Goal: Use online tool/utility: Utilize a website feature to perform a specific function

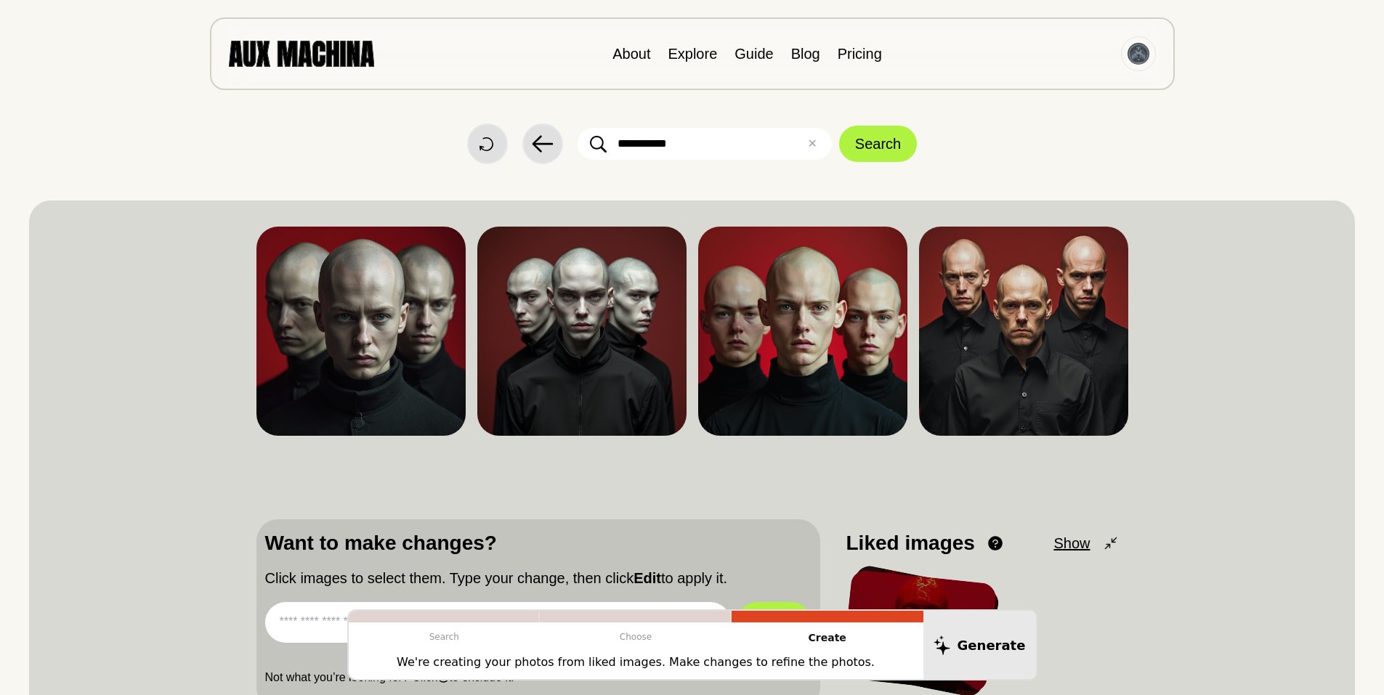
click at [314, 56] on img at bounding box center [301, 53] width 145 height 25
click at [336, 59] on img at bounding box center [301, 53] width 145 height 25
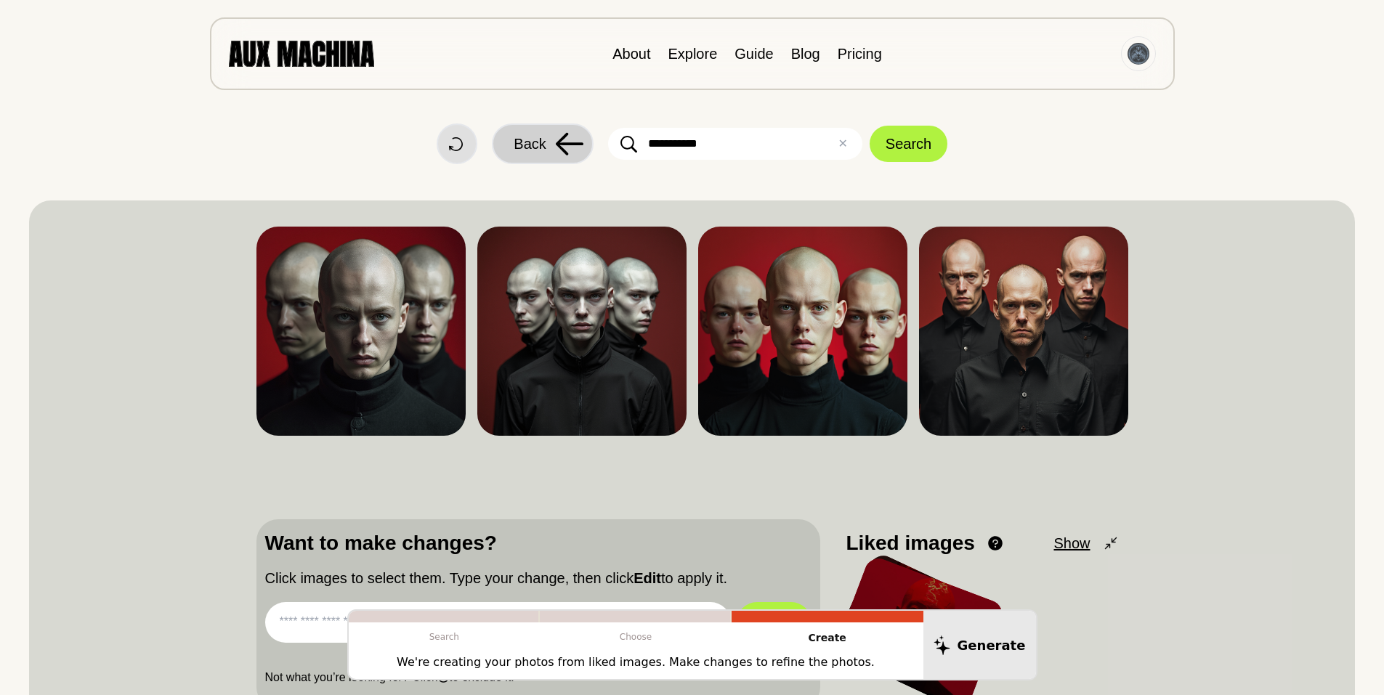
click at [560, 141] on icon at bounding box center [570, 144] width 28 height 23
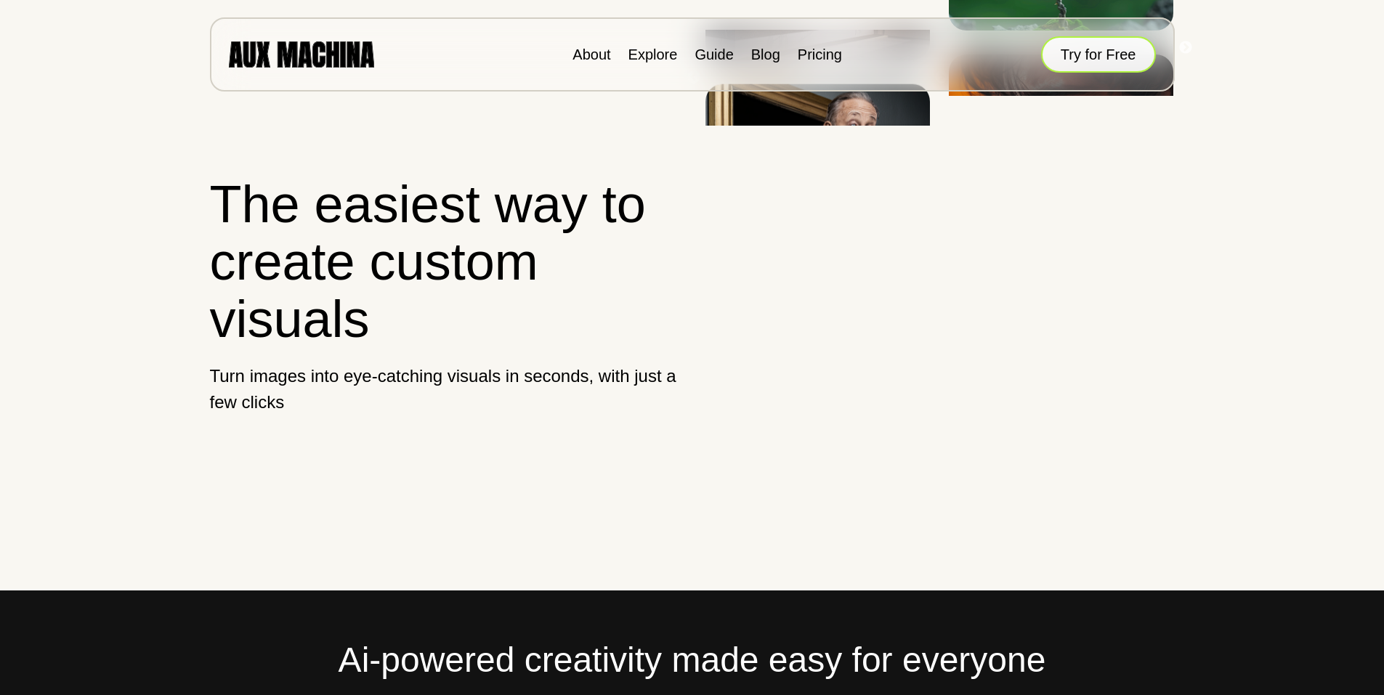
click at [1090, 50] on button "Try for Free" at bounding box center [1098, 54] width 115 height 36
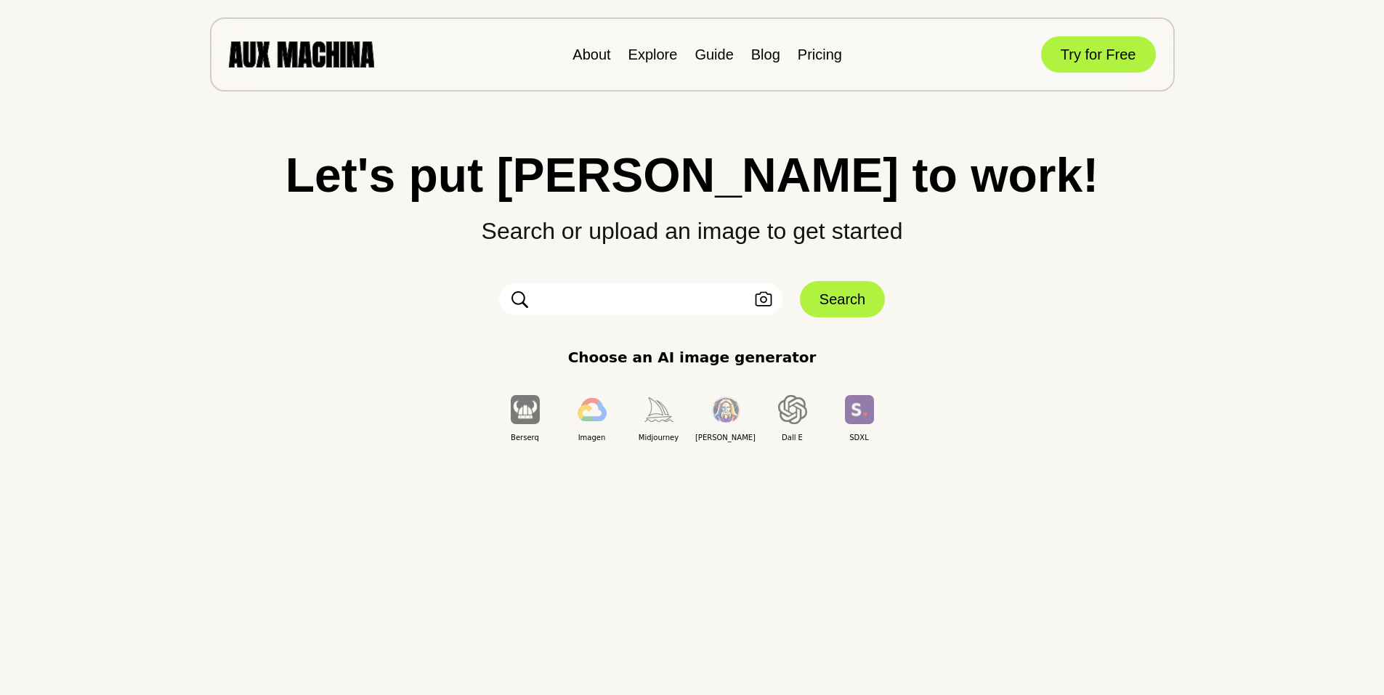
click at [562, 302] on input "text" at bounding box center [640, 299] width 283 height 32
click at [544, 299] on input "text" at bounding box center [640, 299] width 283 height 32
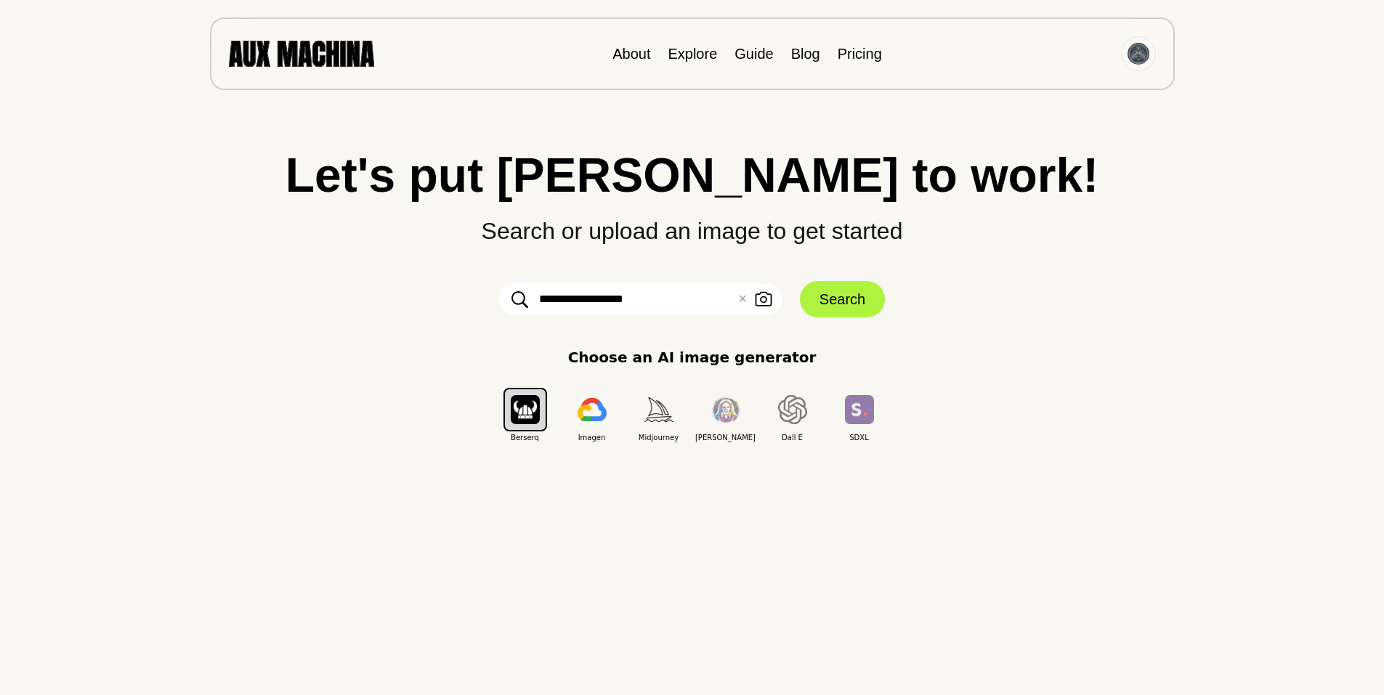
drag, startPoint x: 607, startPoint y: 299, endPoint x: 433, endPoint y: 298, distance: 173.6
click at [433, 298] on div "**********" at bounding box center [692, 297] width 1326 height 292
type input "********"
click at [841, 298] on button "Search" at bounding box center [842, 299] width 85 height 36
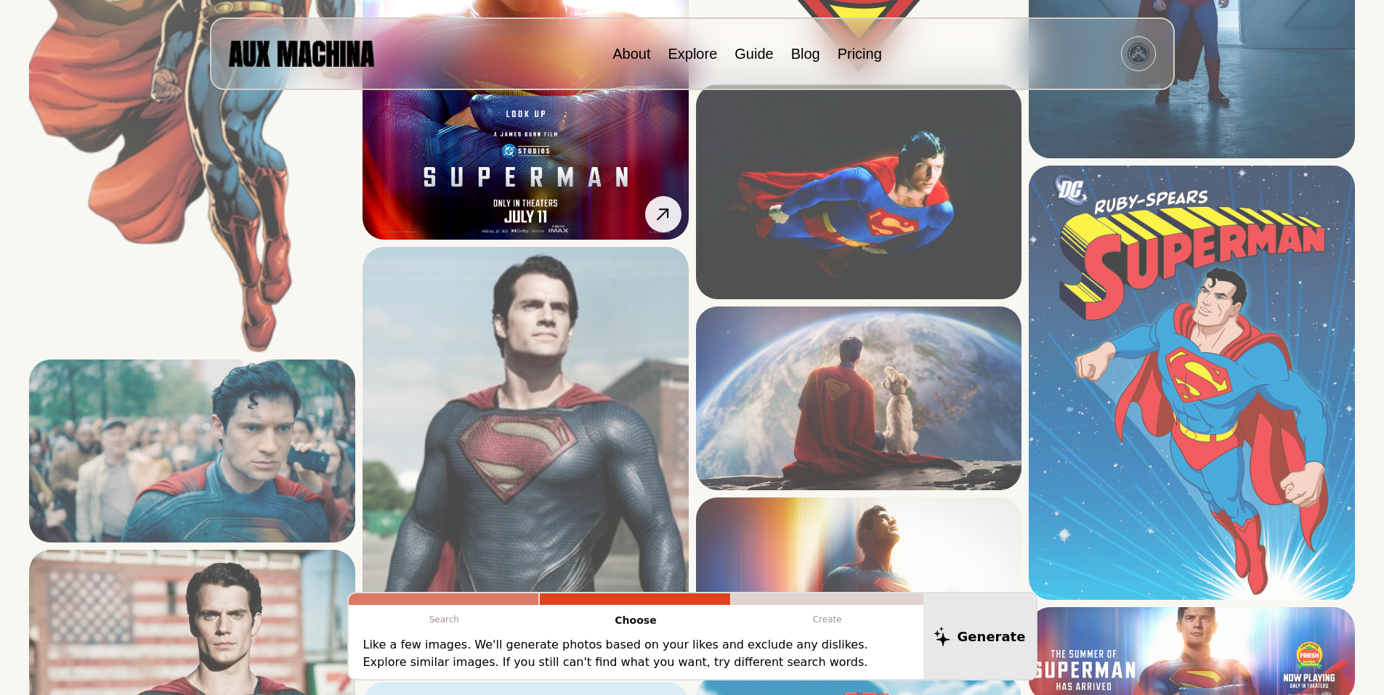
scroll to position [387, 0]
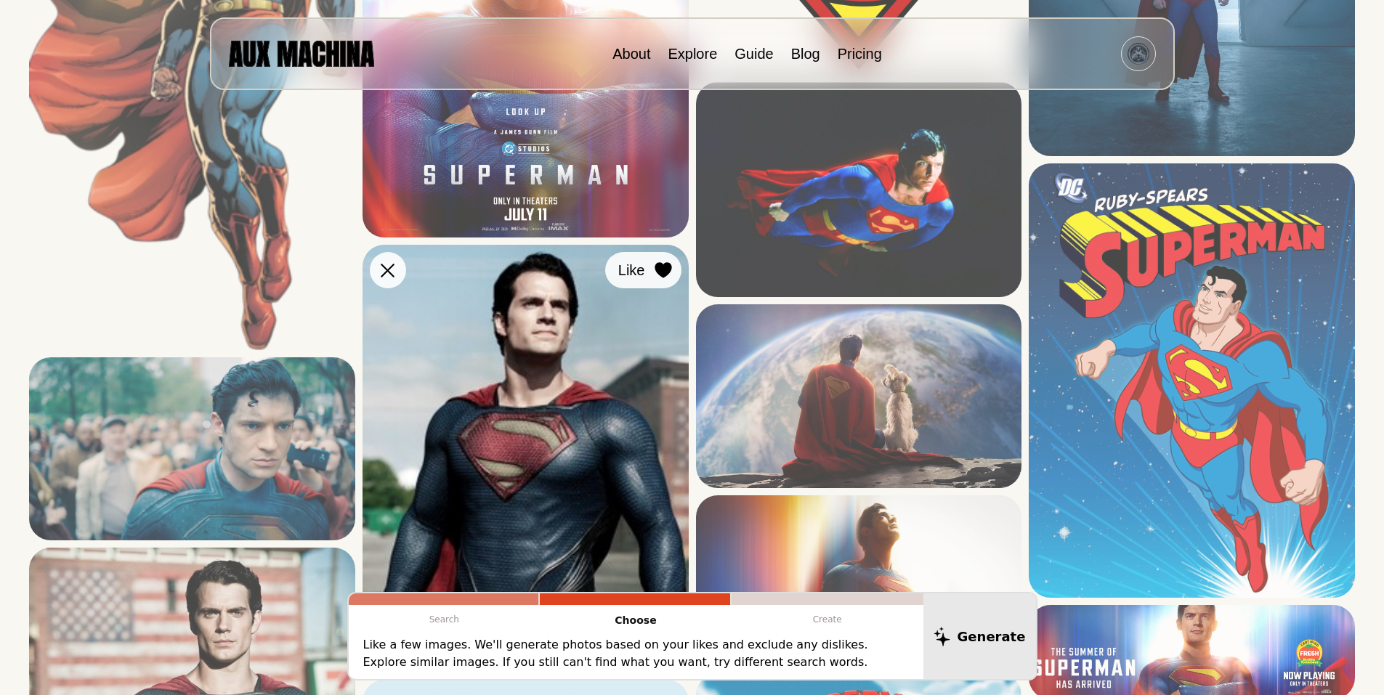
click at [669, 264] on icon at bounding box center [663, 270] width 17 height 16
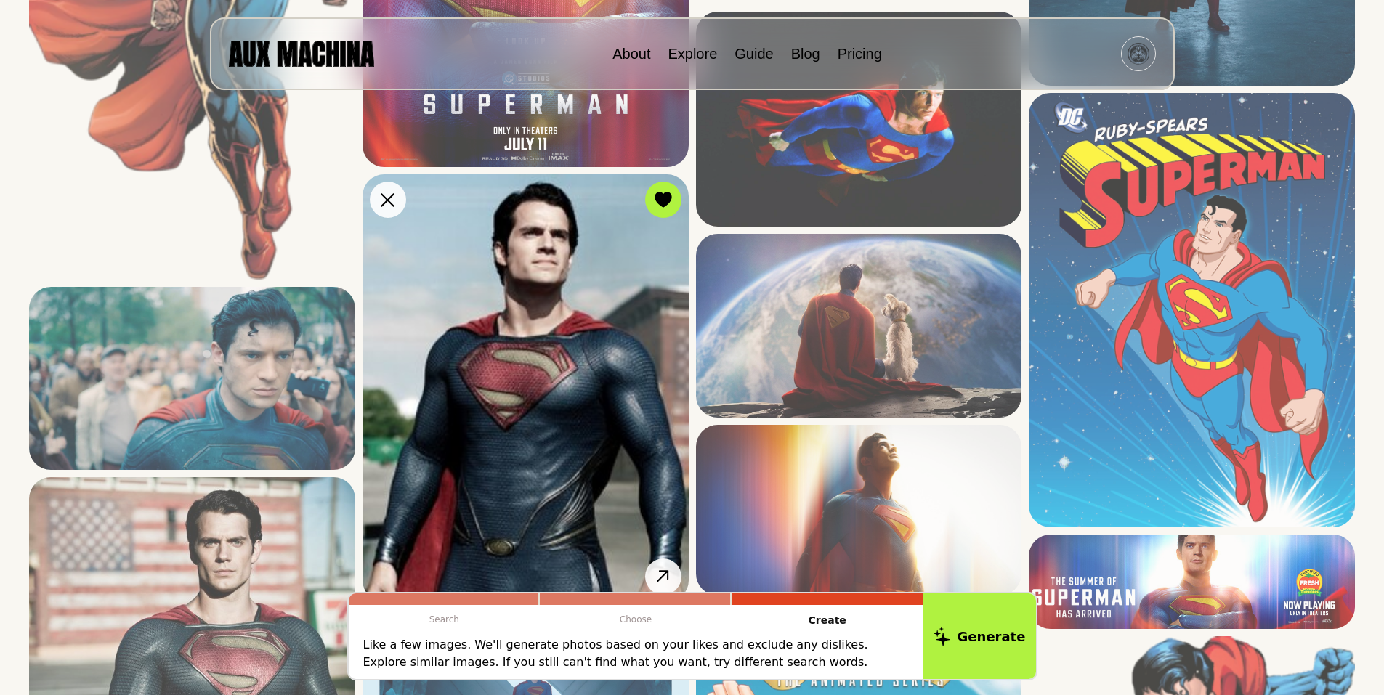
scroll to position [581, 0]
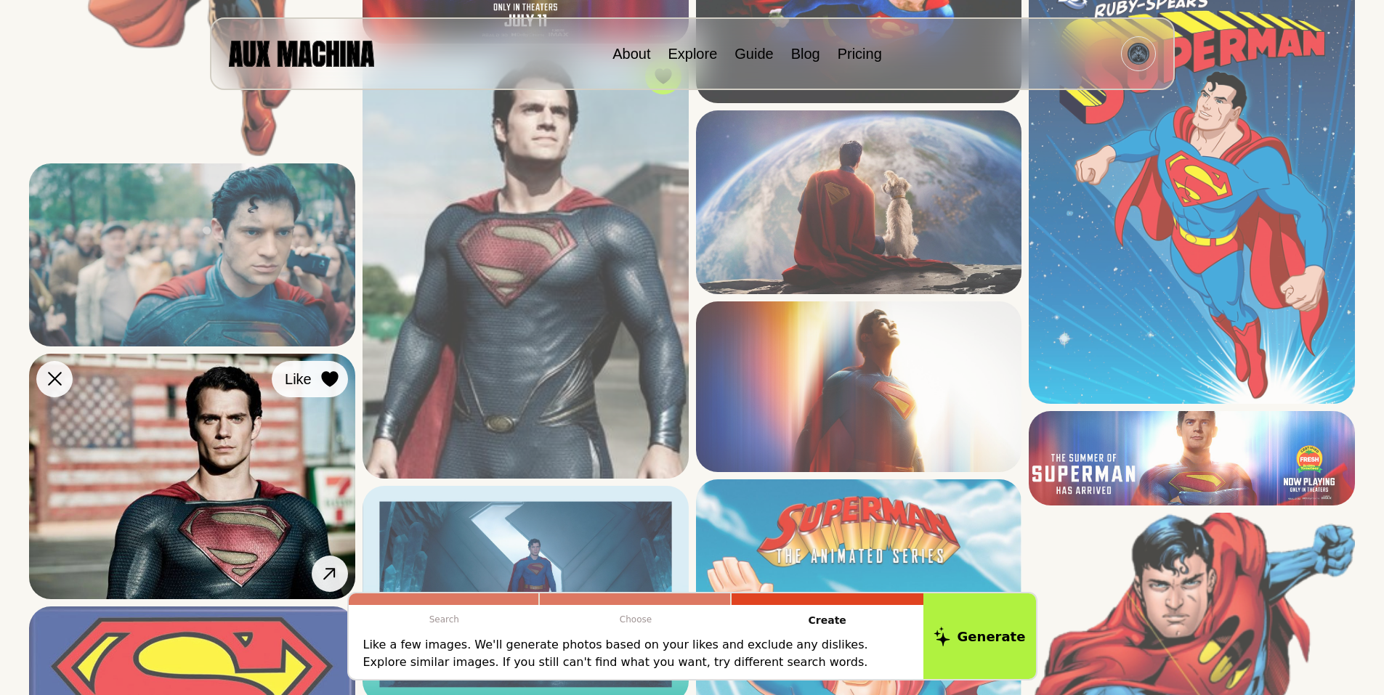
click at [331, 375] on icon at bounding box center [329, 379] width 17 height 16
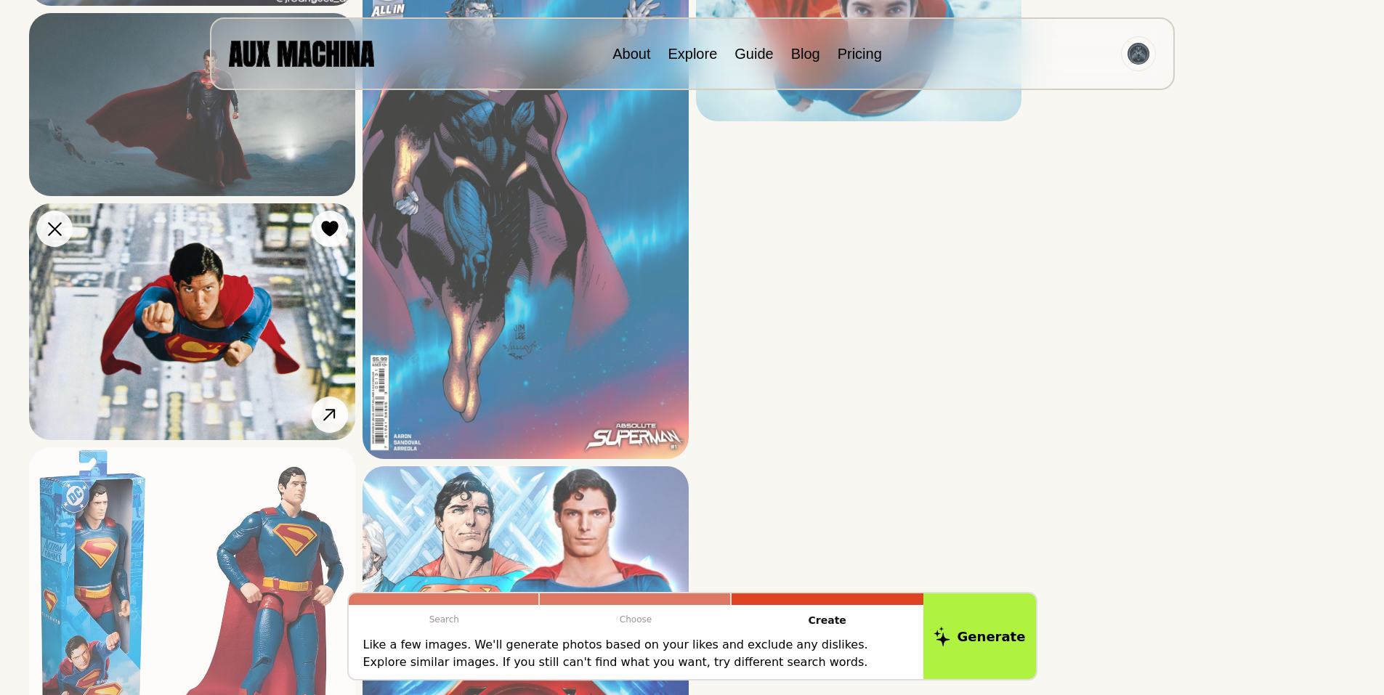
scroll to position [3671, 0]
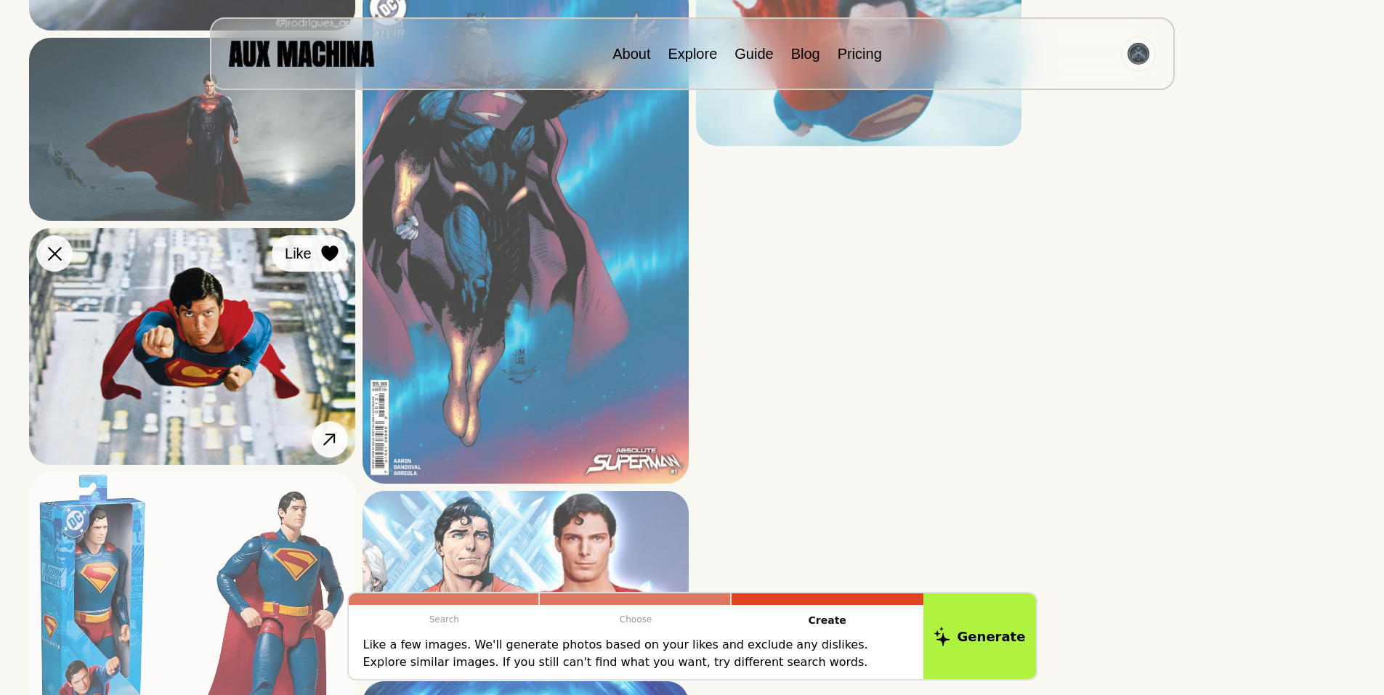
click at [329, 247] on icon at bounding box center [329, 254] width 17 height 16
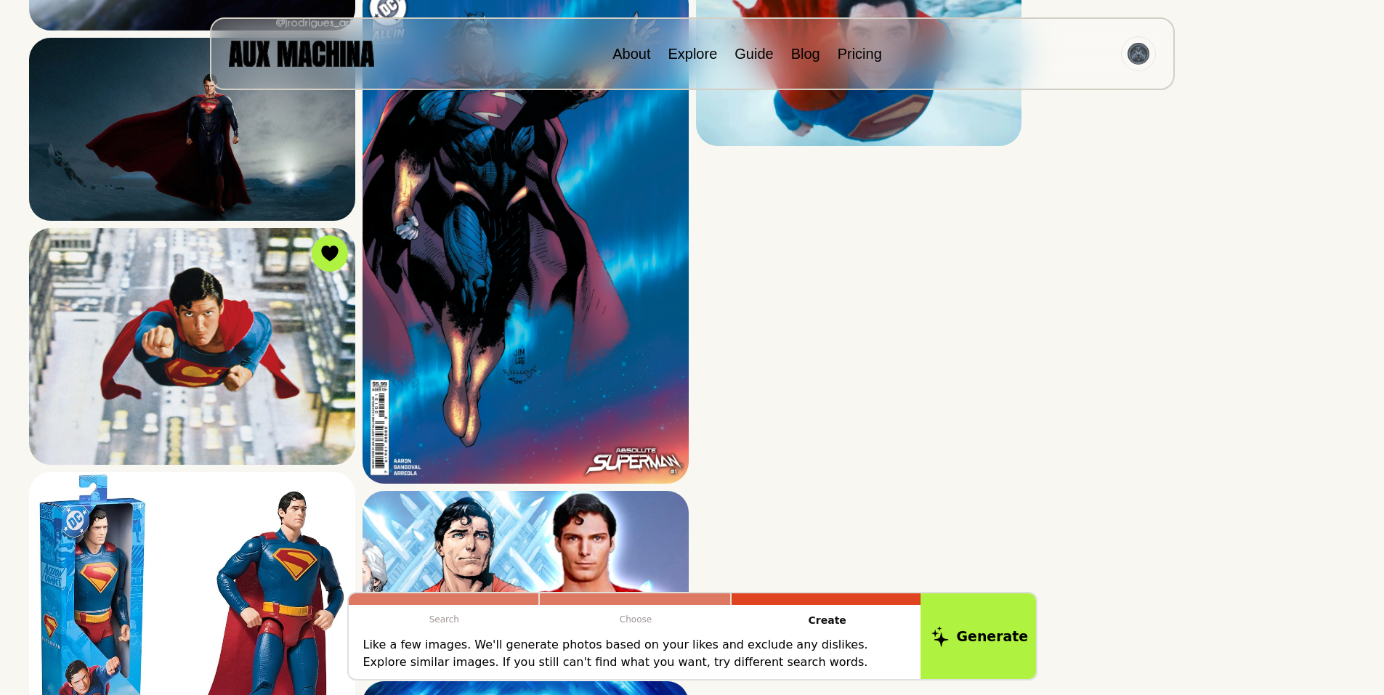
click at [992, 634] on button "Generate" at bounding box center [980, 636] width 118 height 90
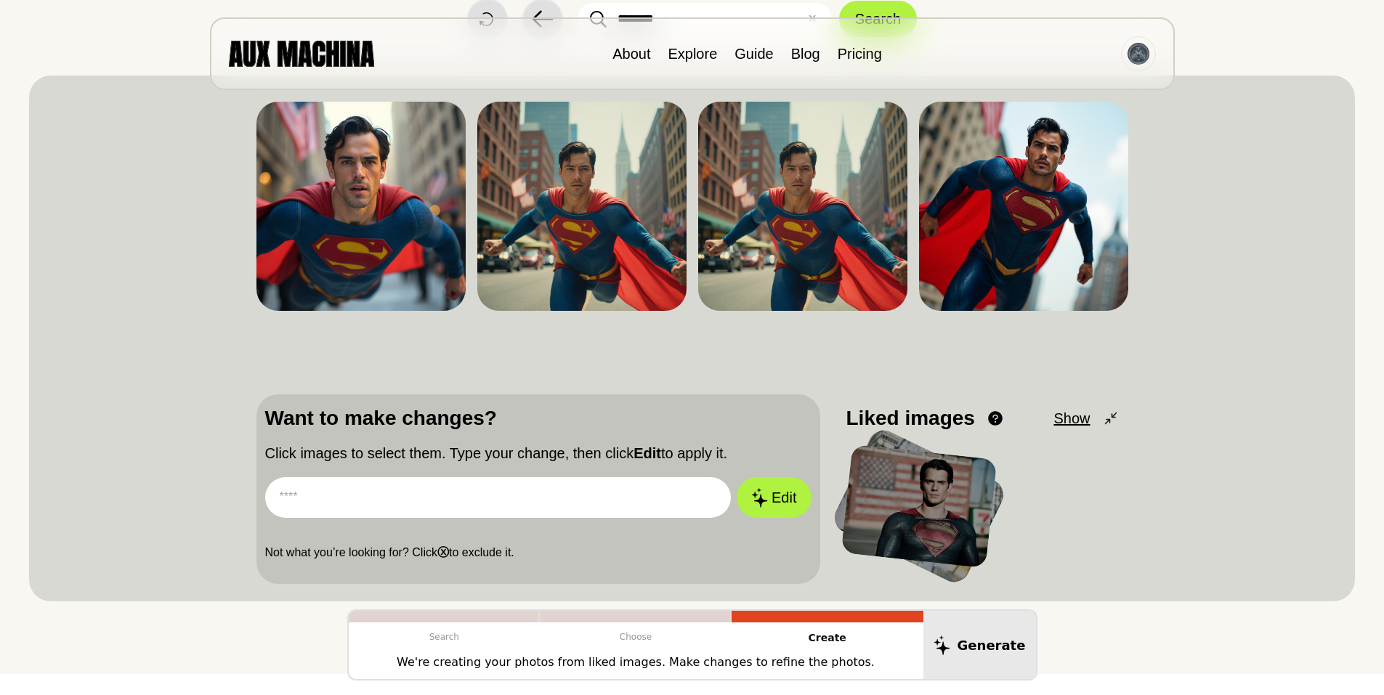
scroll to position [0, 0]
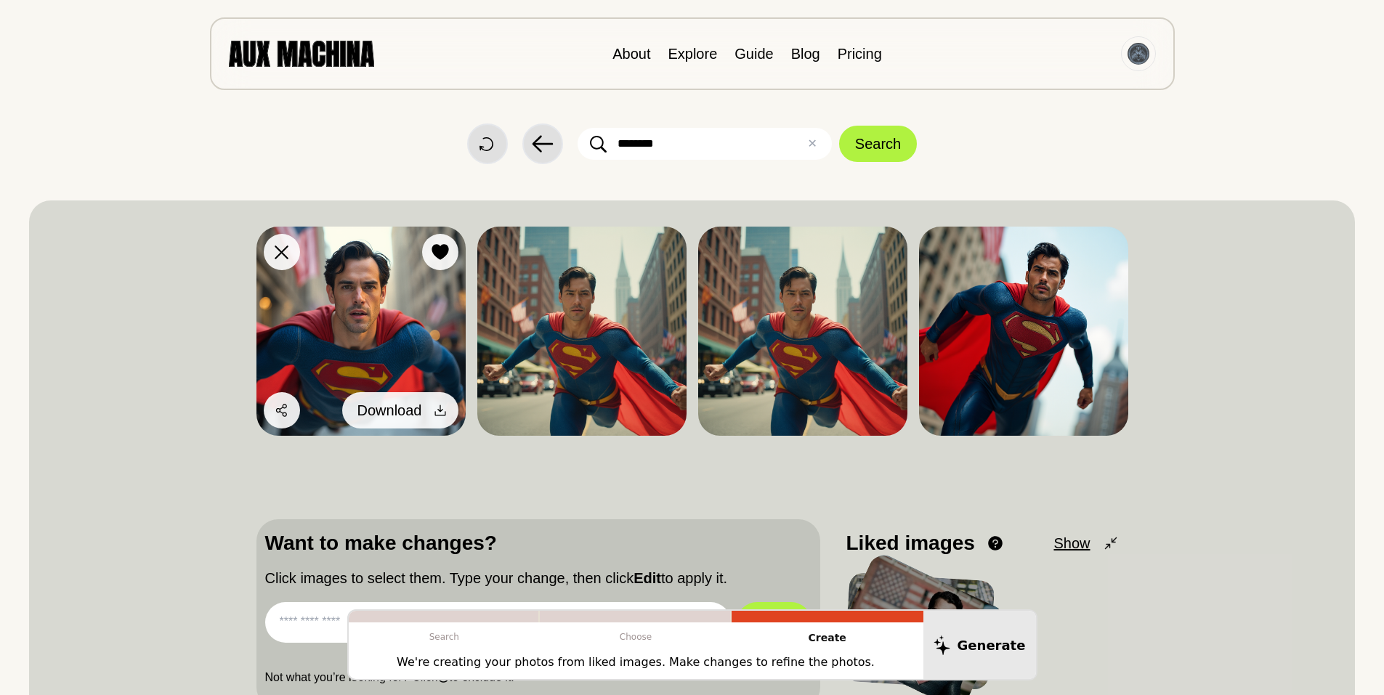
click at [438, 408] on icon at bounding box center [440, 410] width 15 height 15
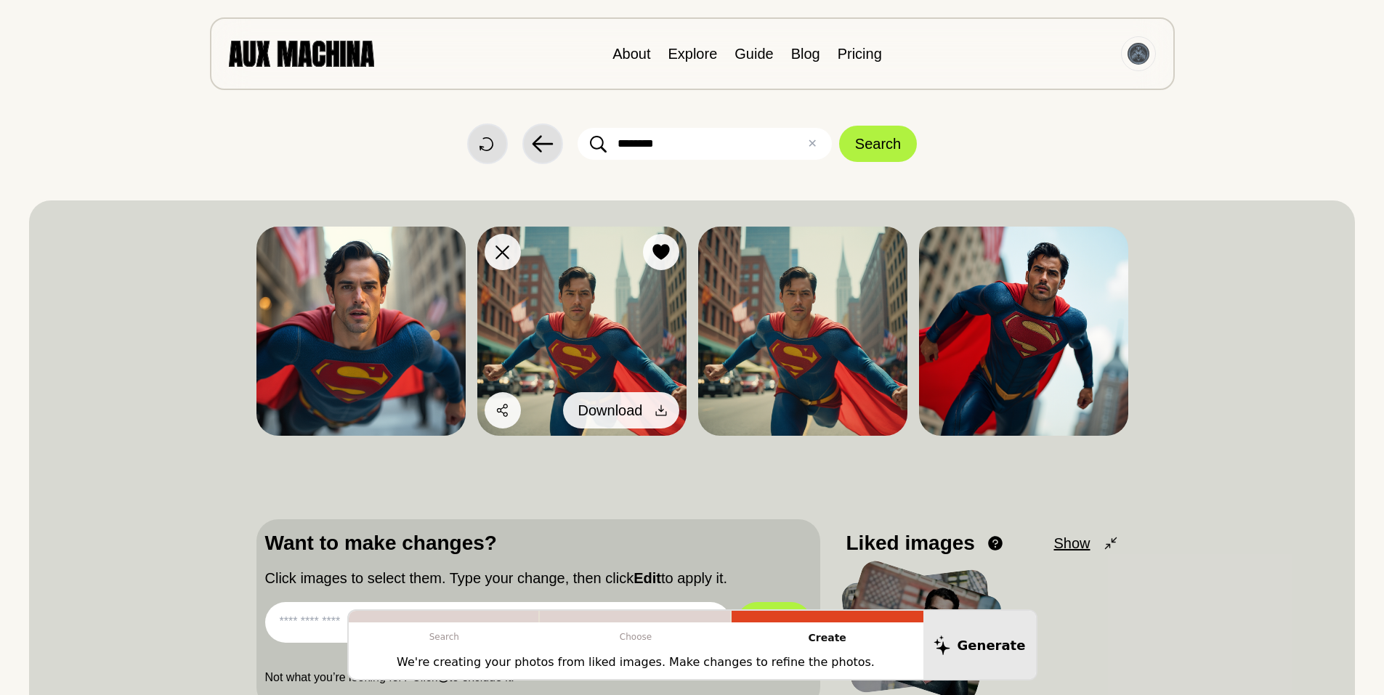
click at [660, 408] on icon at bounding box center [660, 410] width 11 height 11
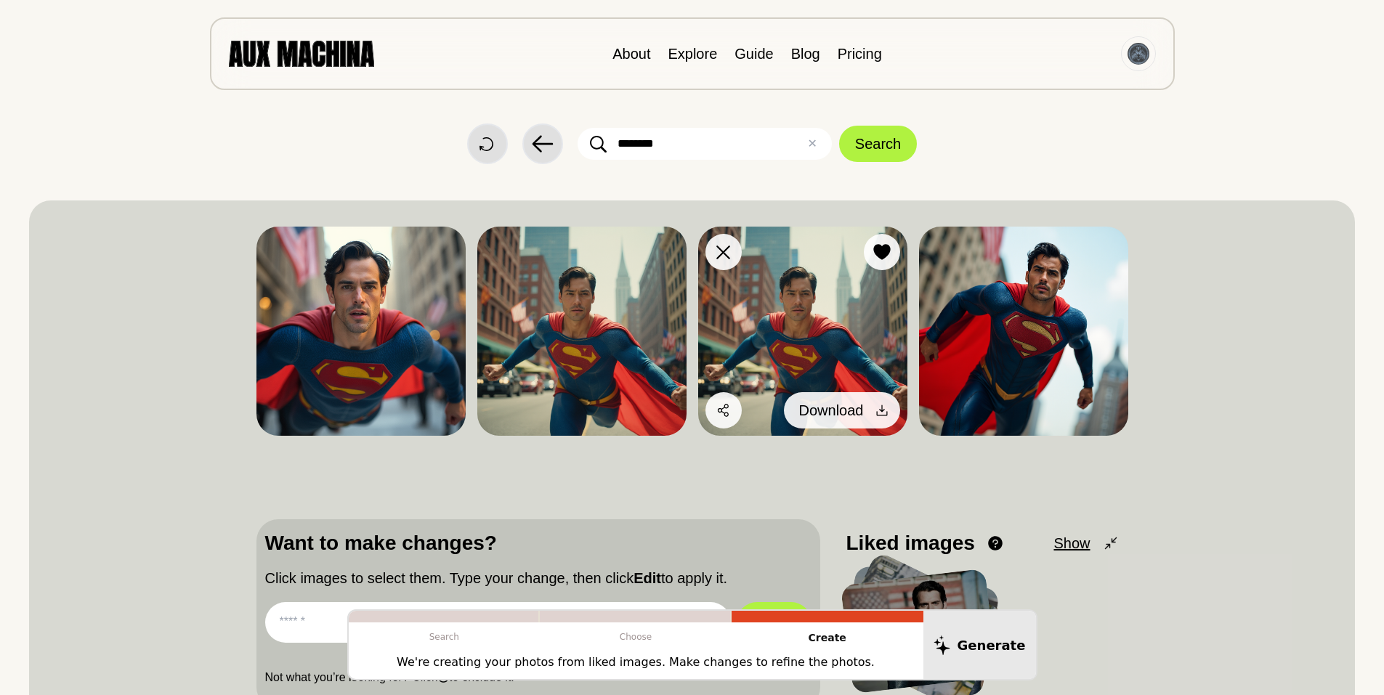
click at [882, 405] on icon at bounding box center [882, 410] width 15 height 15
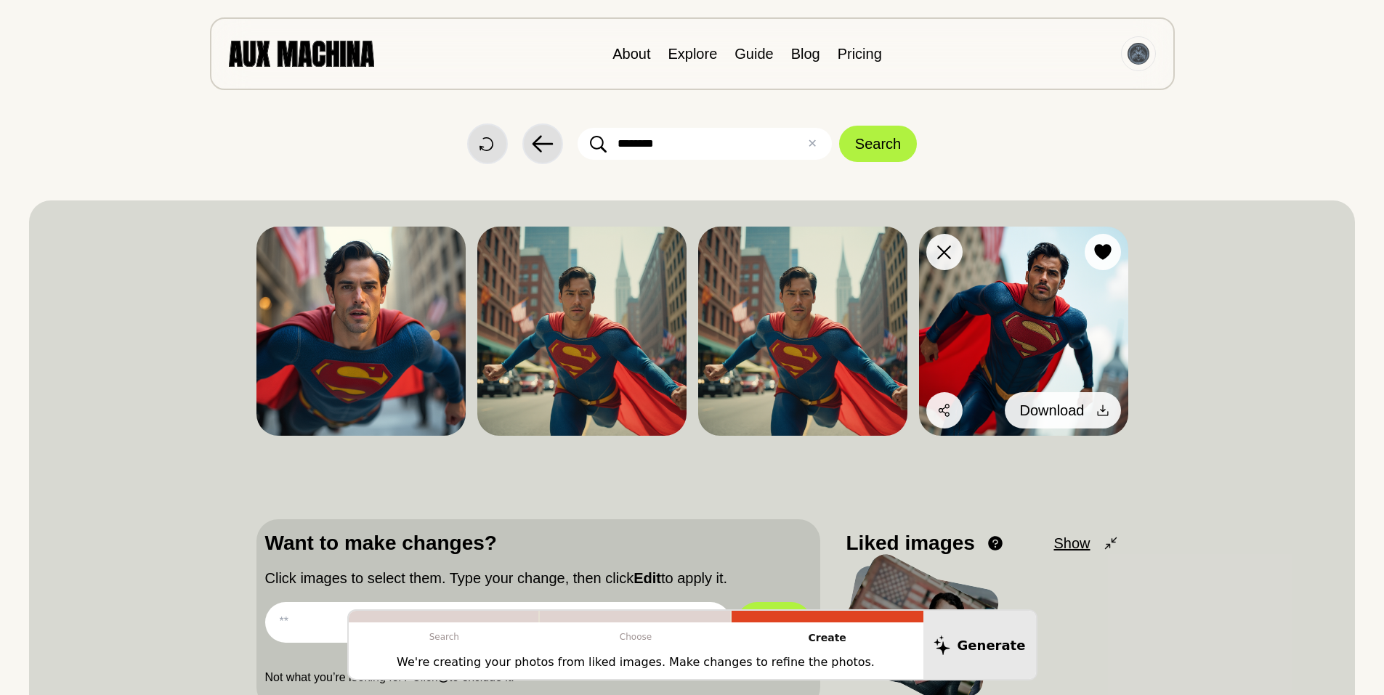
click at [1102, 407] on icon at bounding box center [1102, 410] width 11 height 11
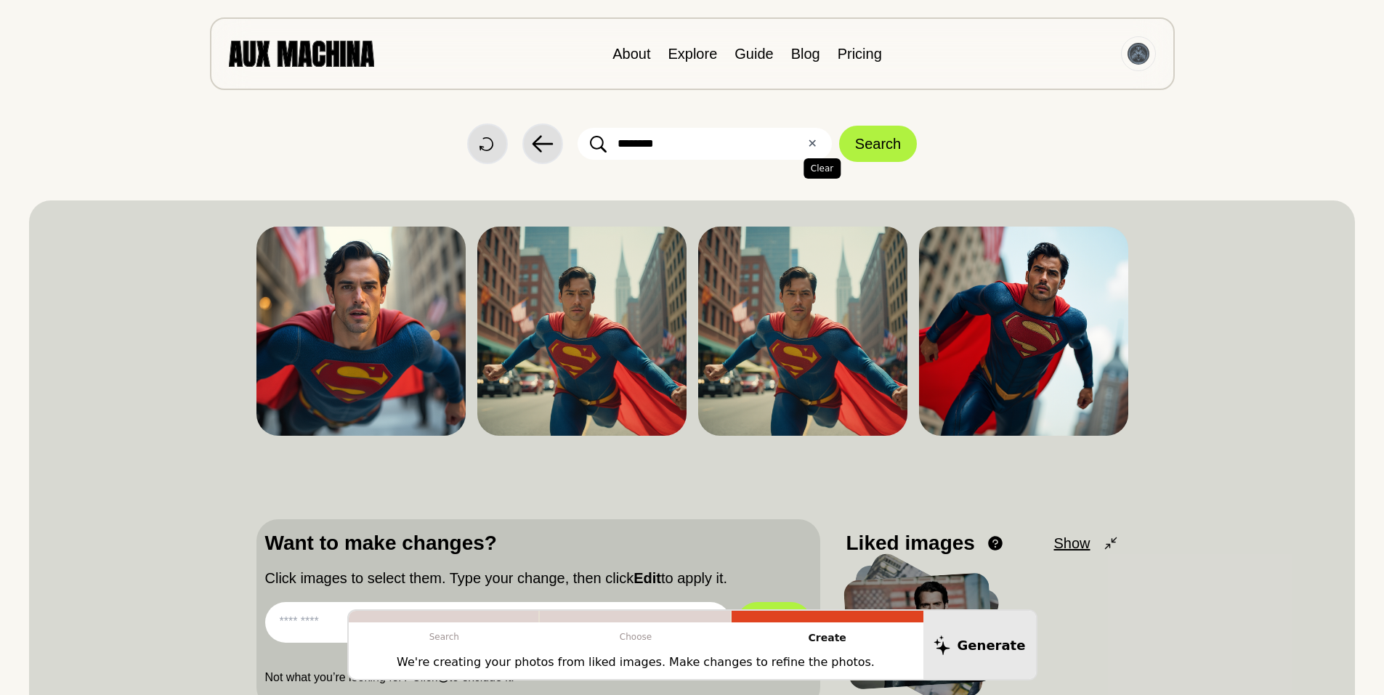
click at [812, 140] on button "✕ Clear" at bounding box center [811, 143] width 9 height 17
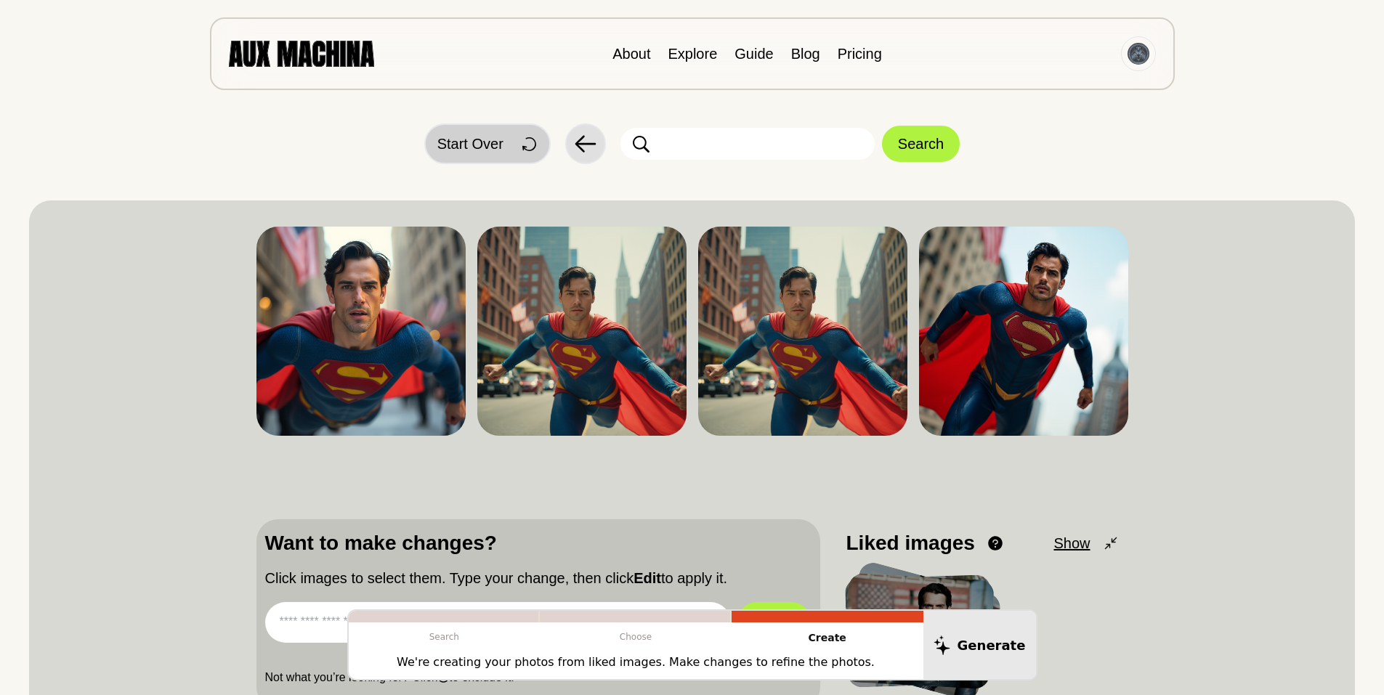
click at [458, 144] on span "Start Over" at bounding box center [470, 144] width 66 height 22
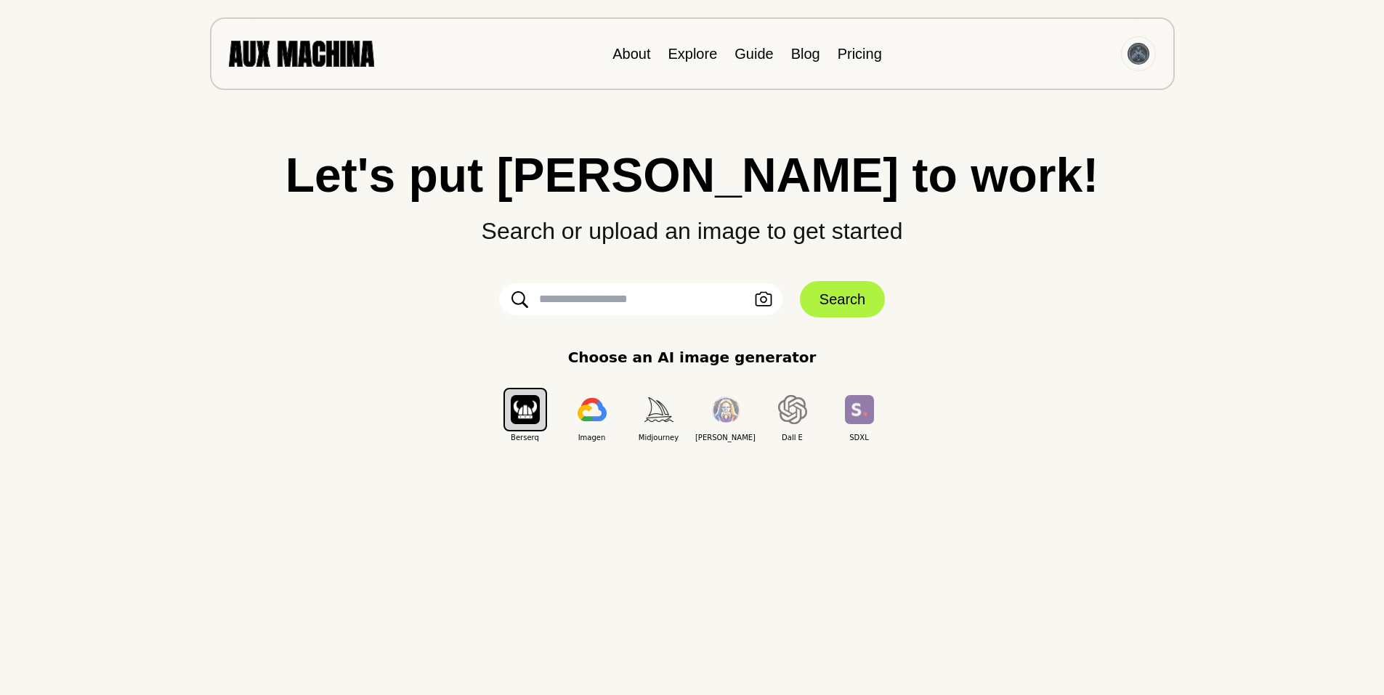
click at [576, 296] on input "text" at bounding box center [640, 299] width 283 height 32
click at [551, 299] on input "text" at bounding box center [640, 299] width 283 height 32
type input "*********"
click at [841, 294] on button "Search" at bounding box center [842, 299] width 85 height 36
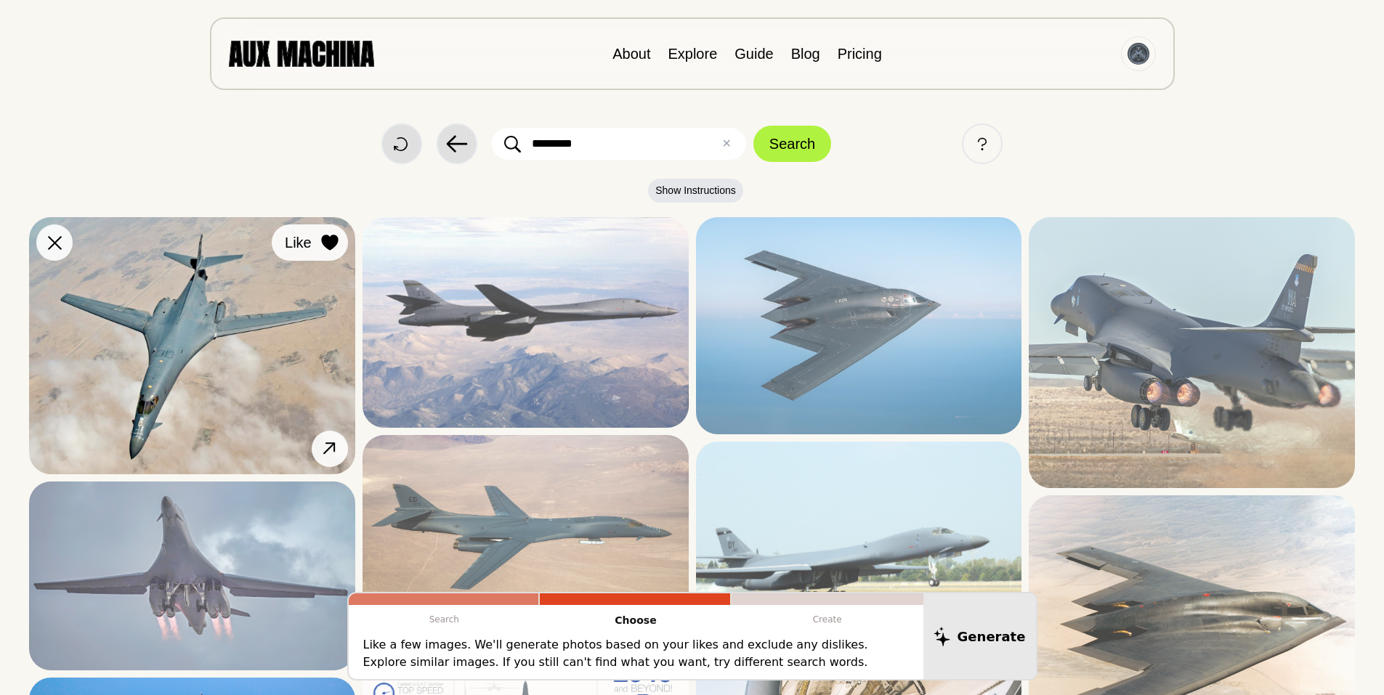
click at [326, 240] on icon at bounding box center [329, 243] width 17 height 16
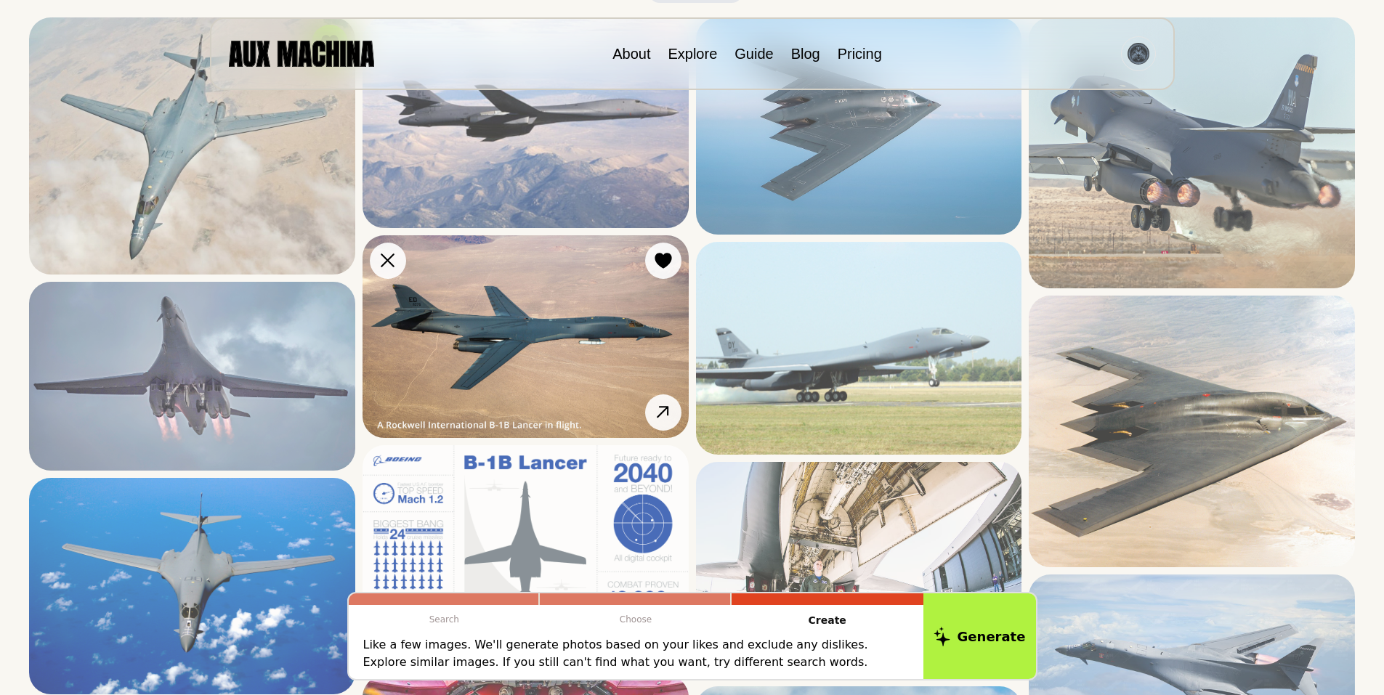
scroll to position [242, 0]
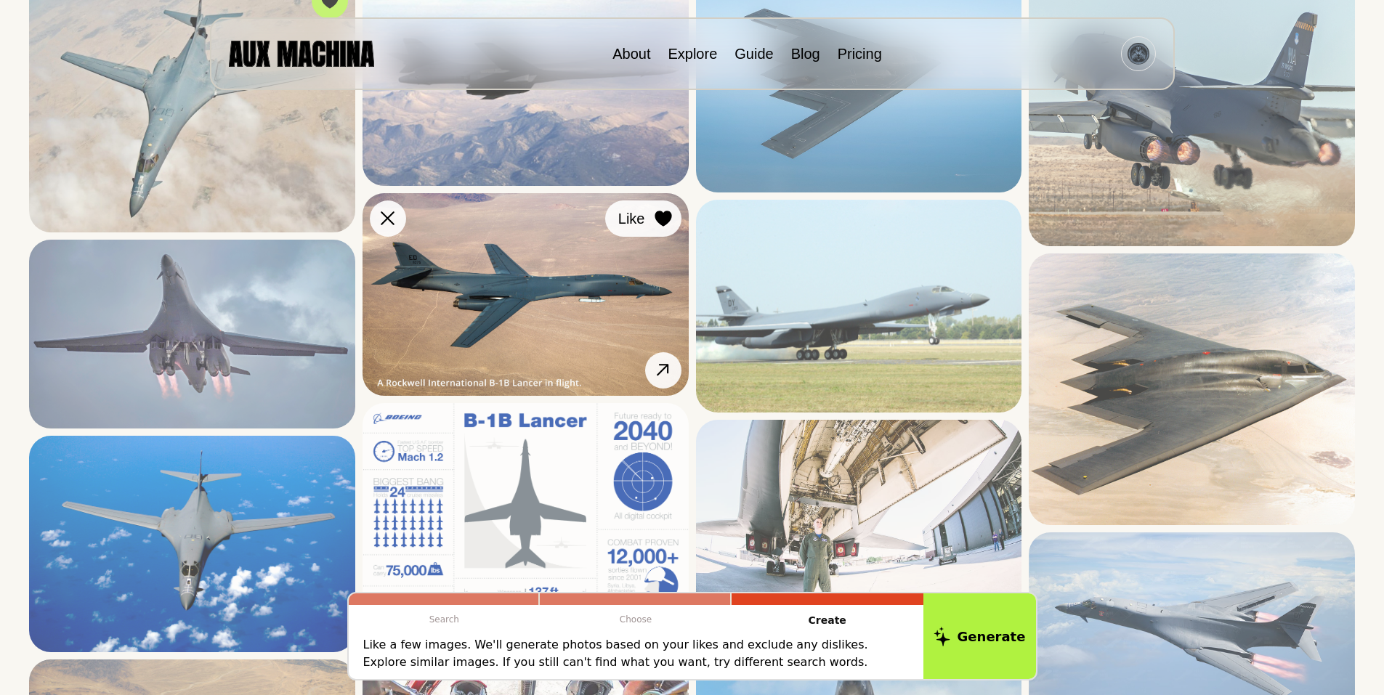
click at [662, 217] on icon at bounding box center [663, 219] width 17 height 16
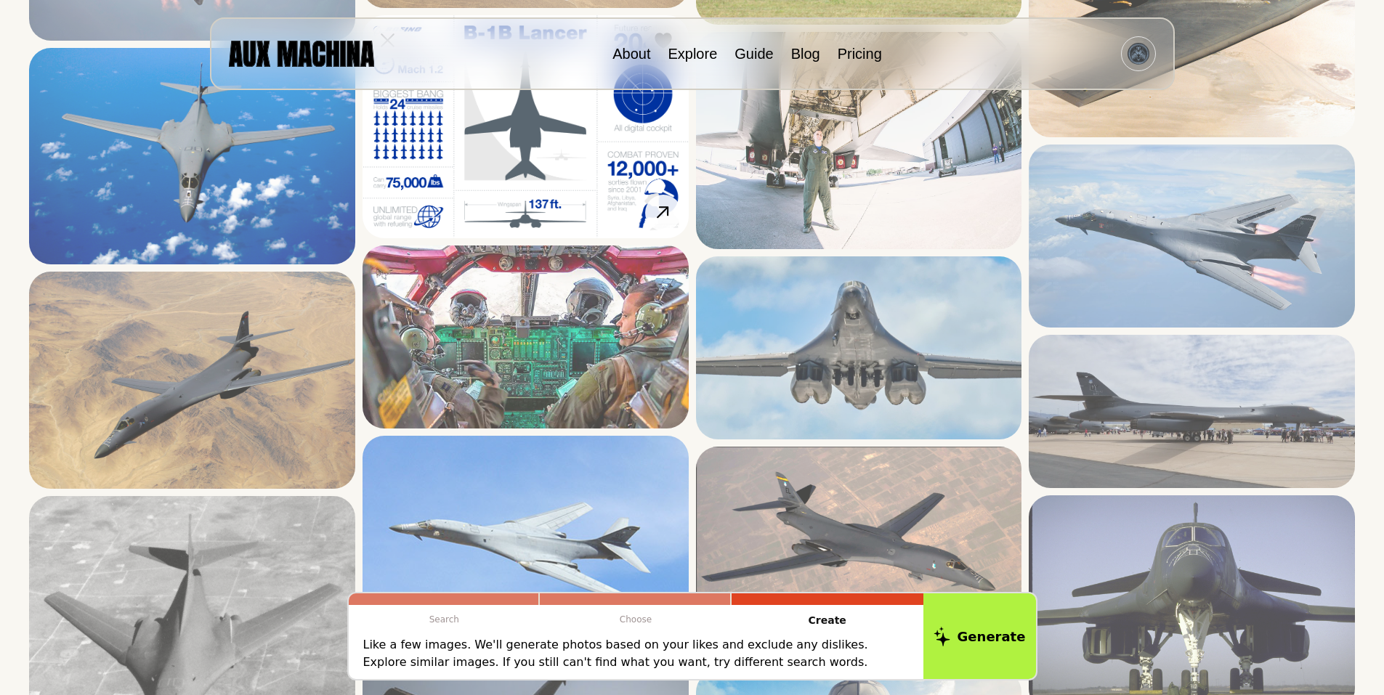
scroll to position [823, 0]
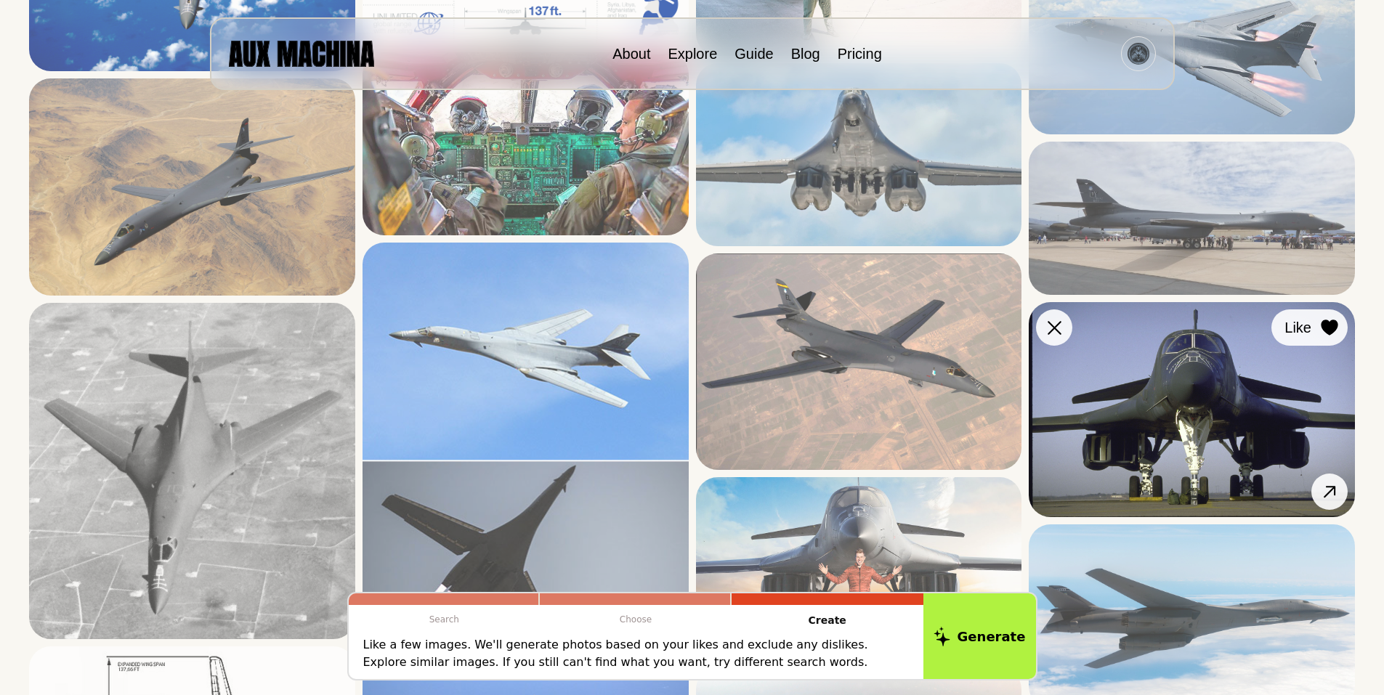
click at [1331, 322] on icon at bounding box center [1329, 328] width 17 height 16
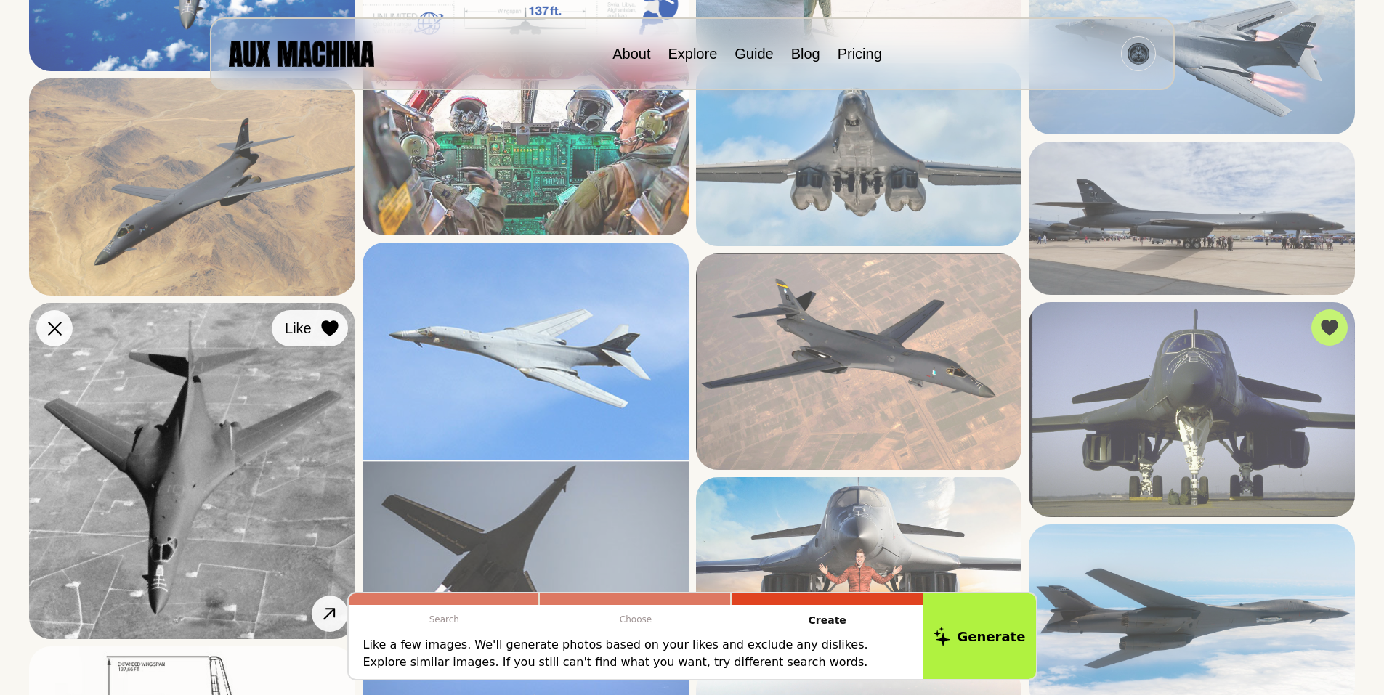
click at [326, 322] on icon at bounding box center [329, 328] width 17 height 16
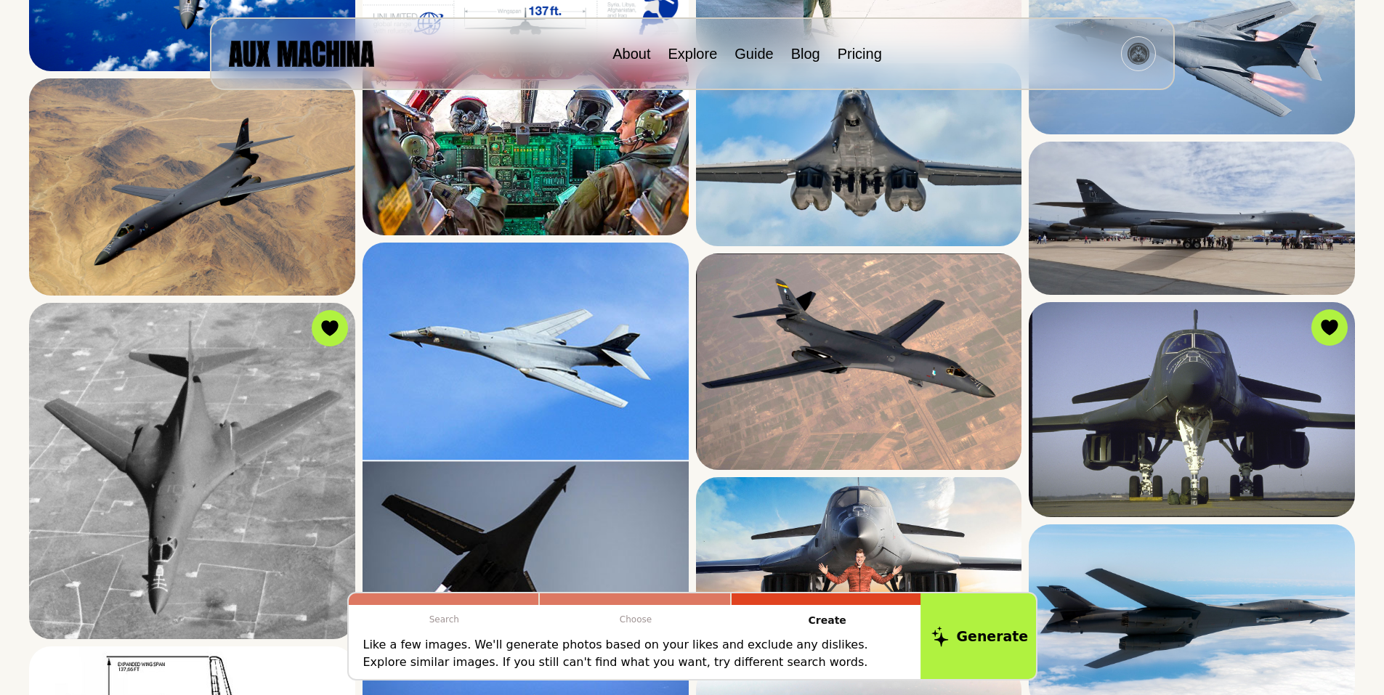
click at [971, 633] on button "Generate" at bounding box center [980, 636] width 118 height 90
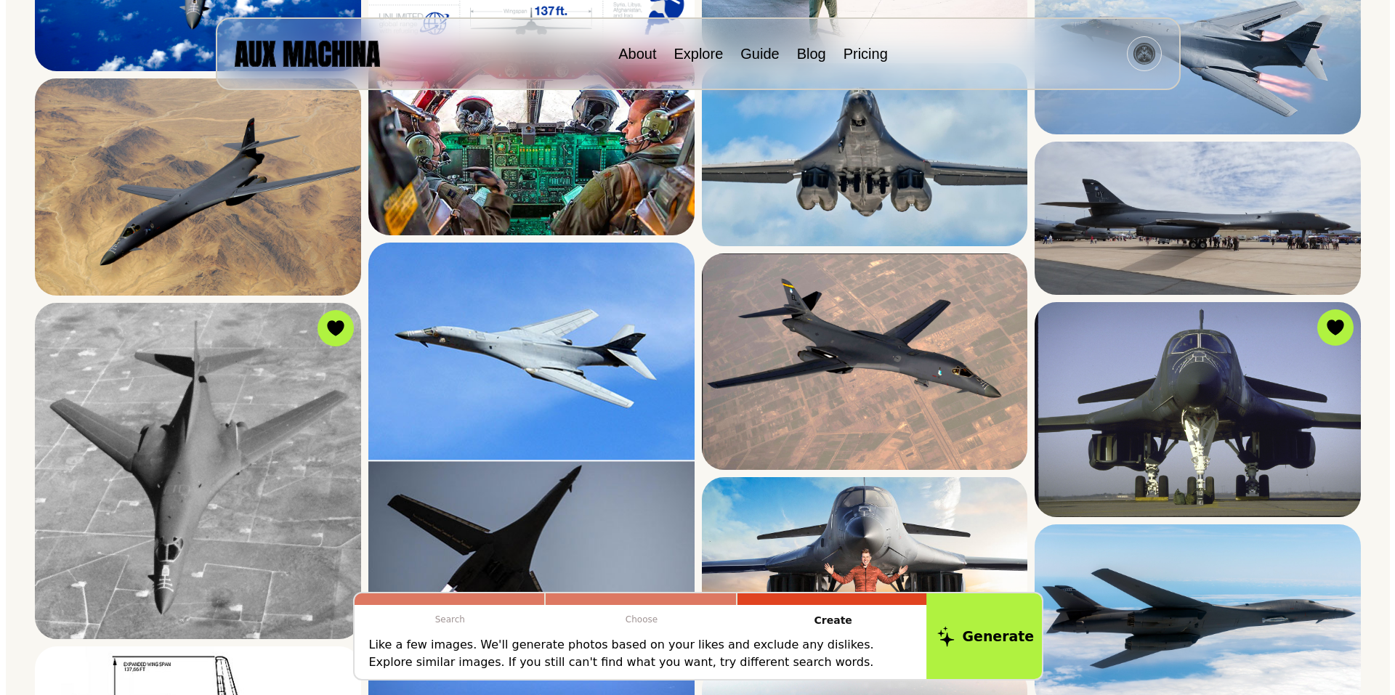
scroll to position [608, 0]
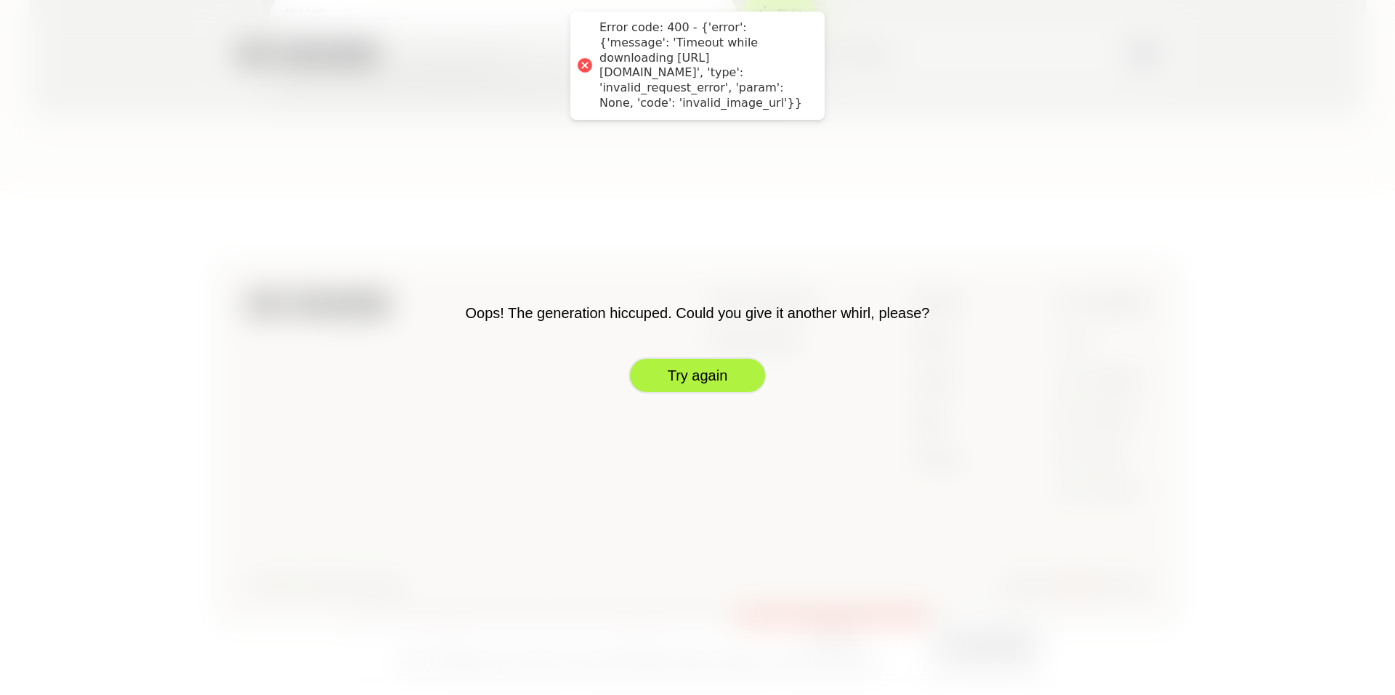
click at [689, 379] on button "Try again" at bounding box center [697, 375] width 138 height 36
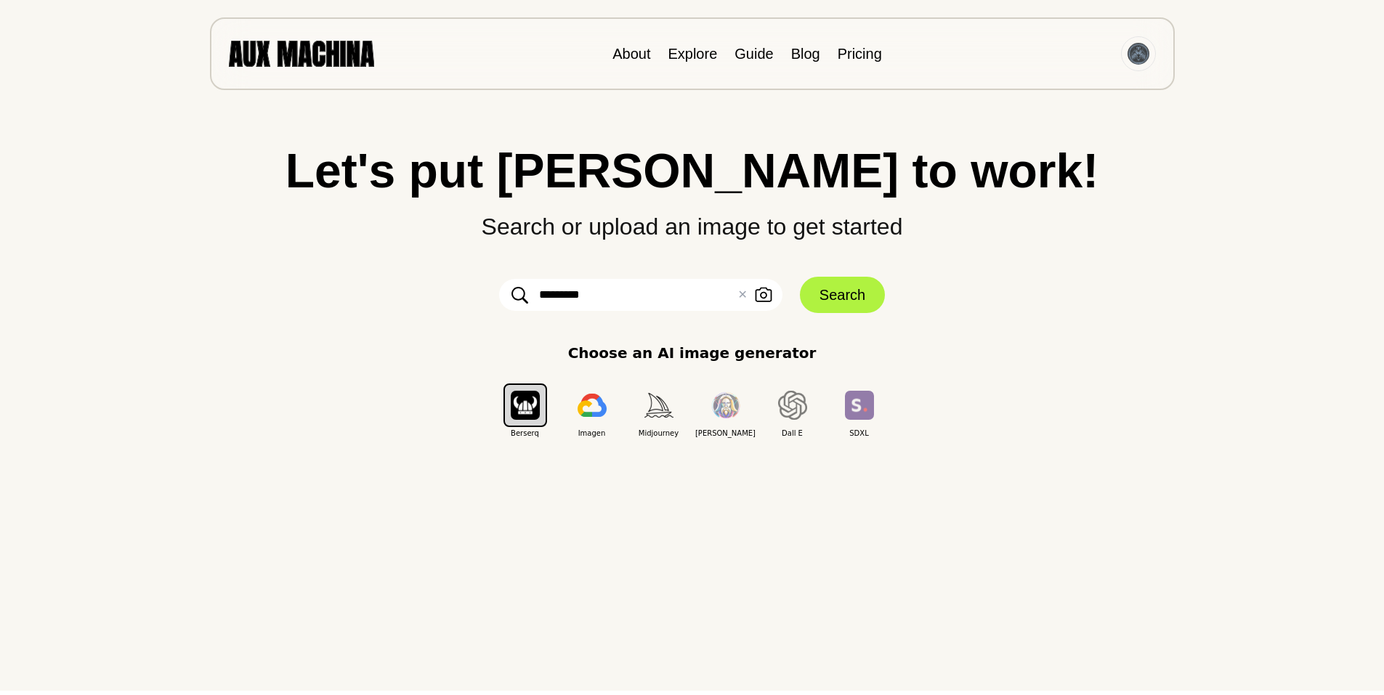
scroll to position [0, 0]
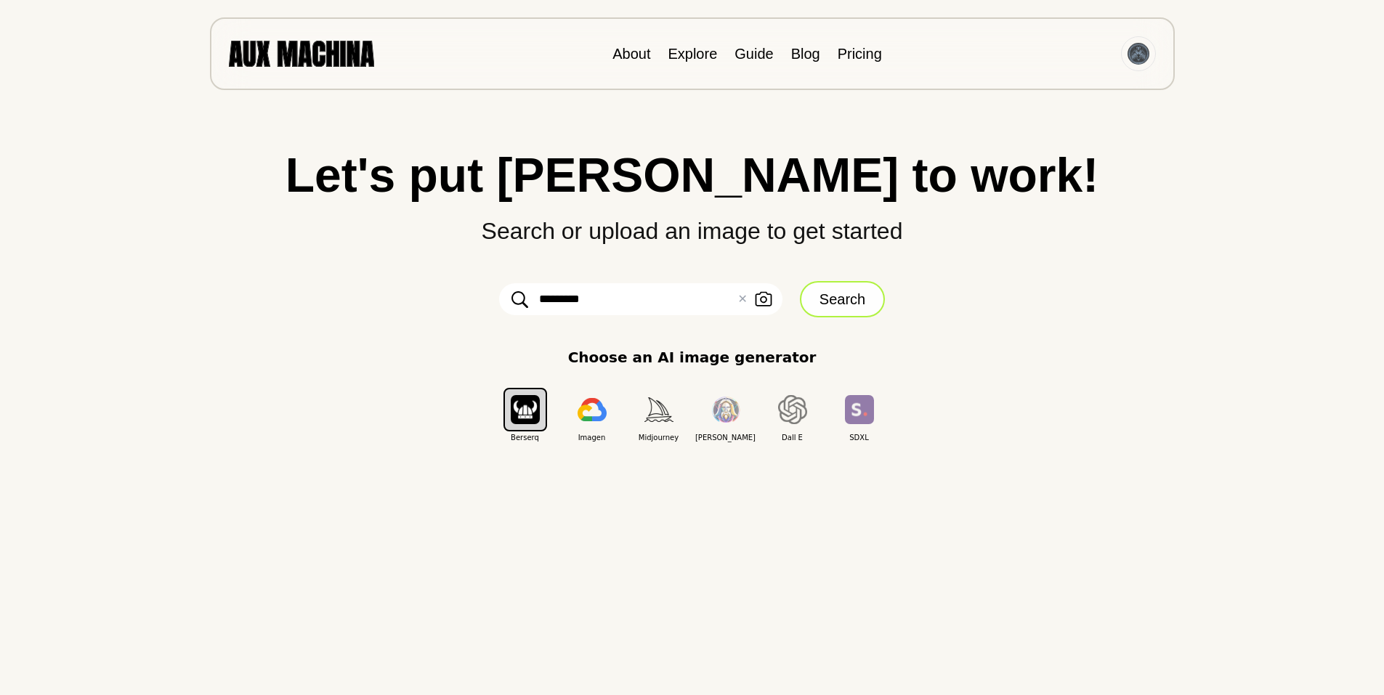
click at [844, 297] on button "Search" at bounding box center [842, 299] width 85 height 36
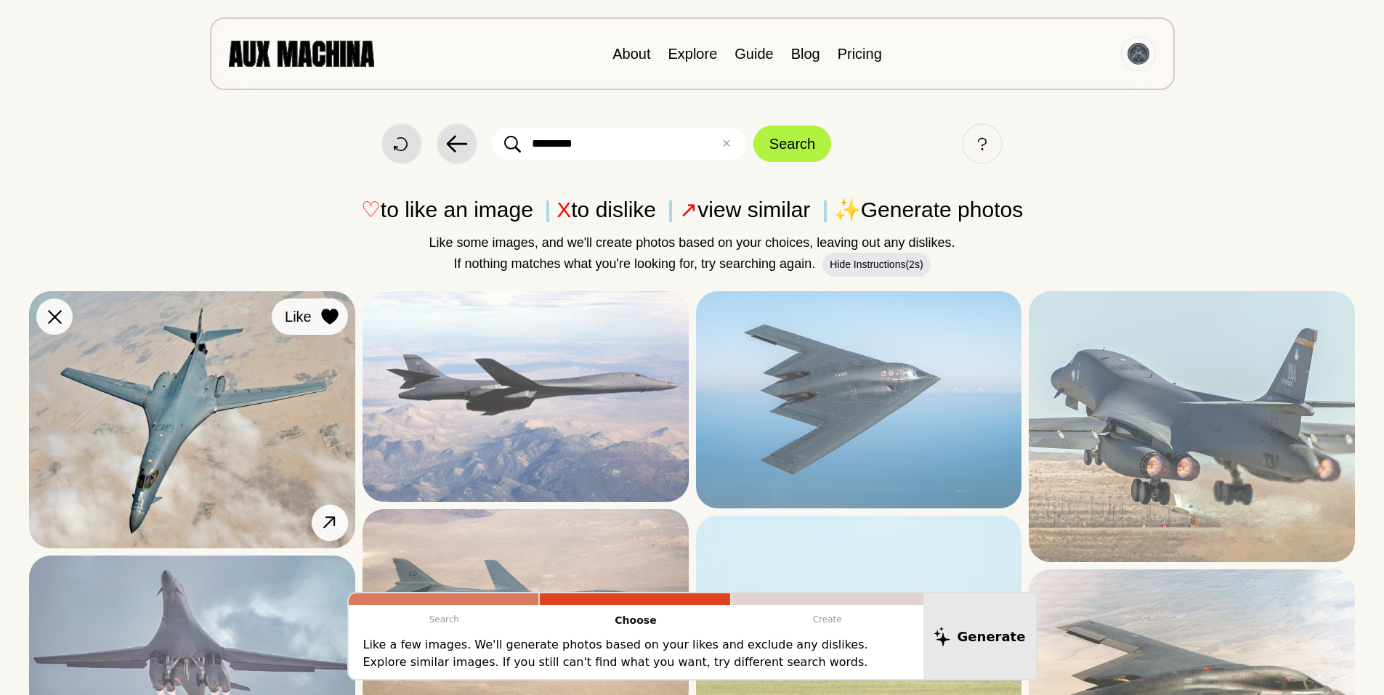
click at [329, 315] on icon at bounding box center [329, 317] width 17 height 16
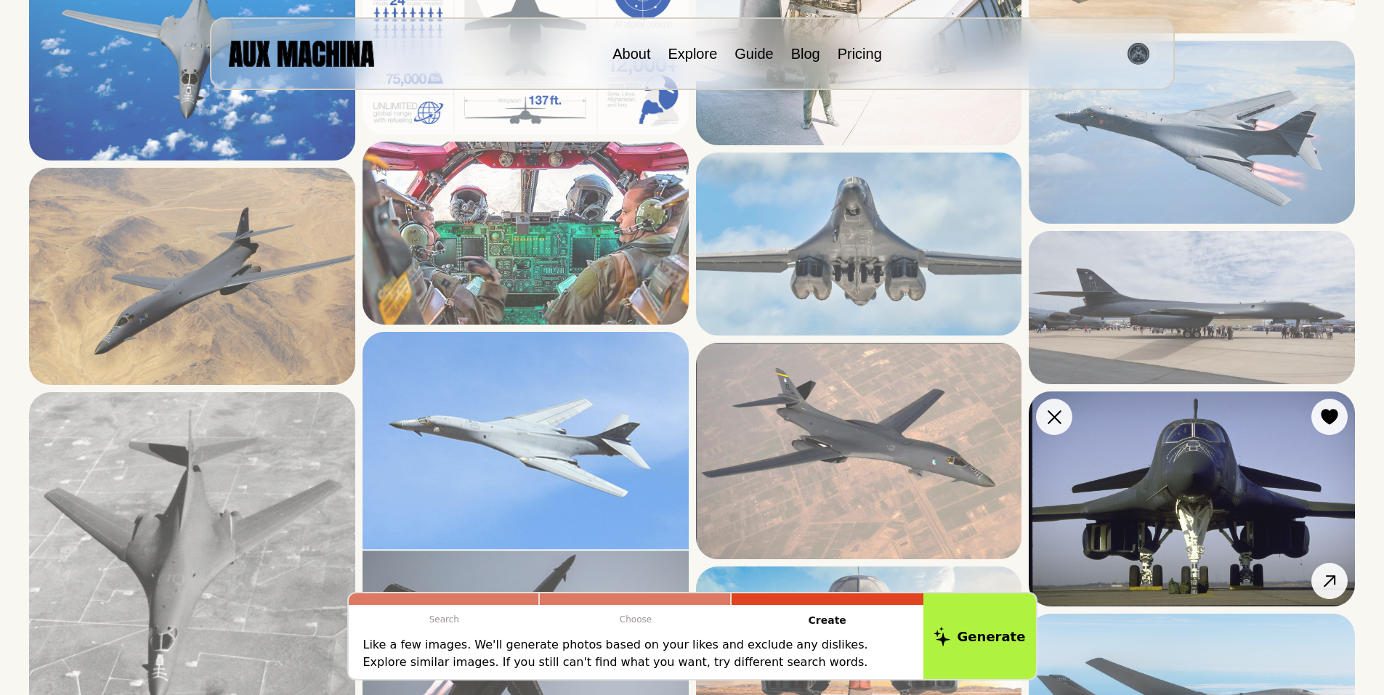
scroll to position [846, 0]
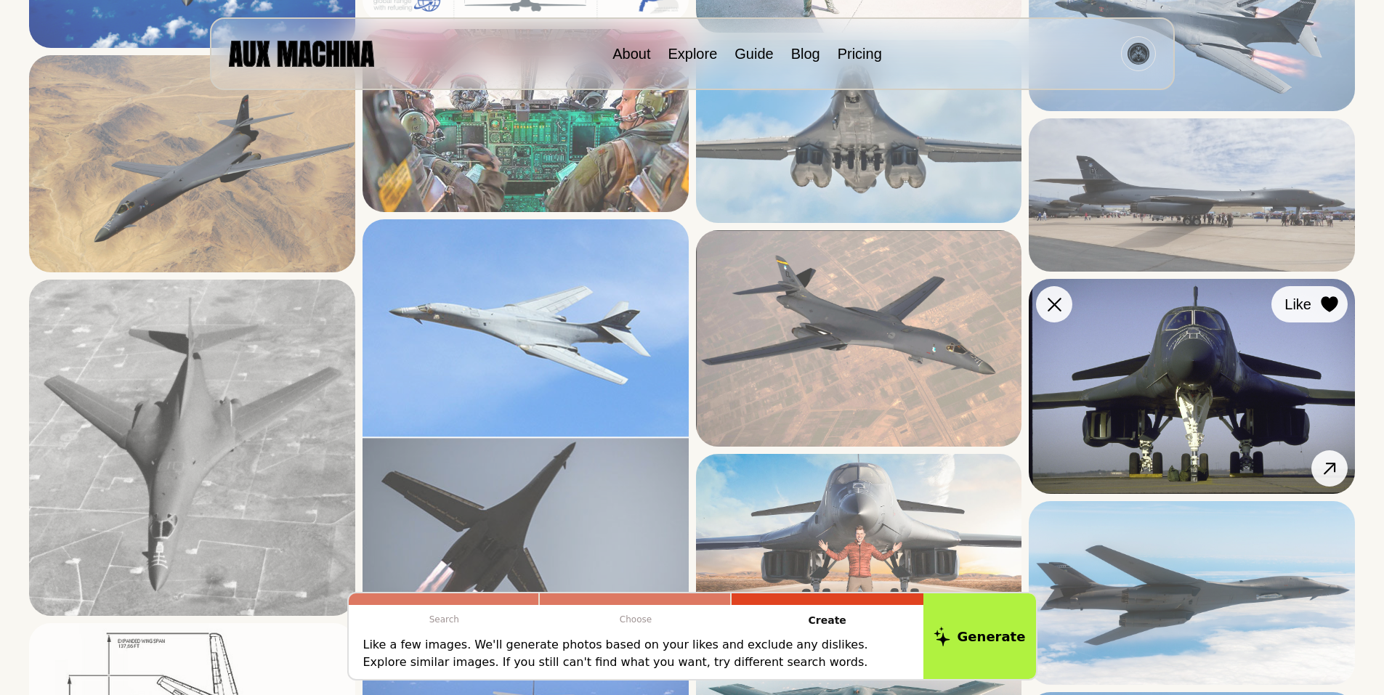
click at [1330, 299] on icon at bounding box center [1329, 304] width 17 height 16
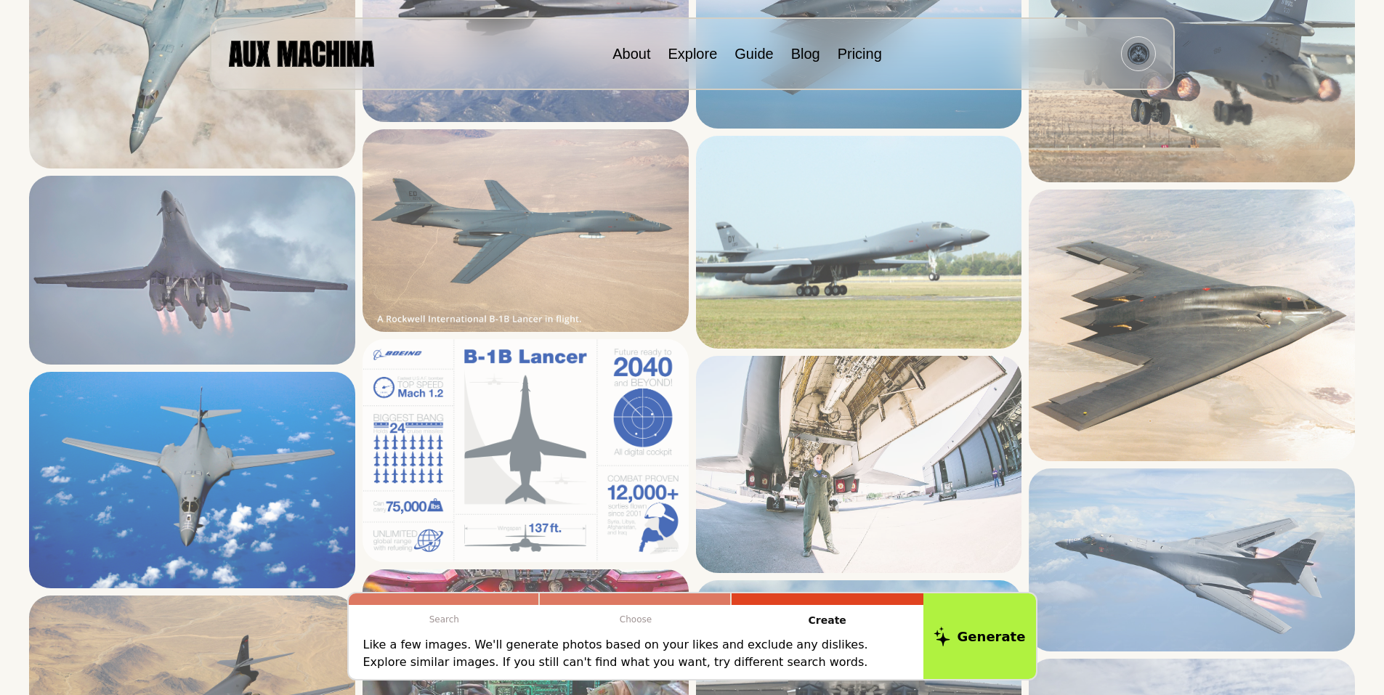
scroll to position [436, 0]
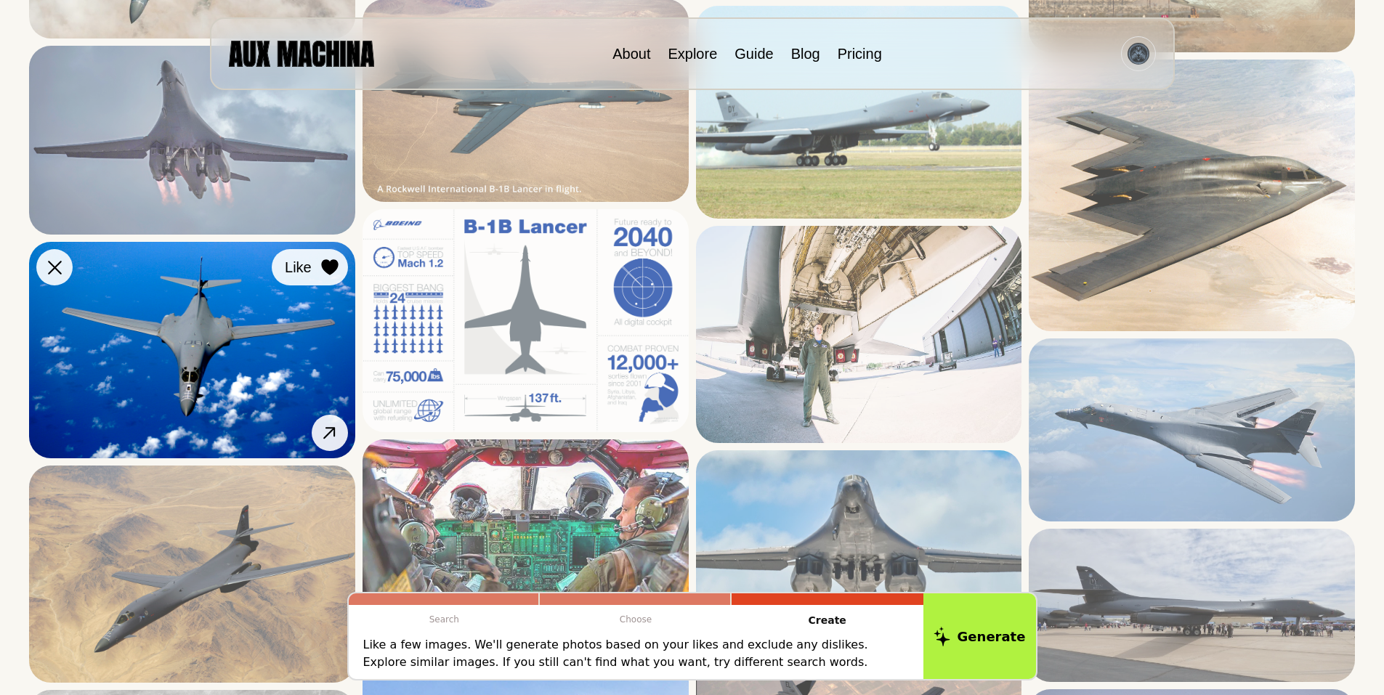
click at [328, 264] on icon at bounding box center [329, 267] width 17 height 16
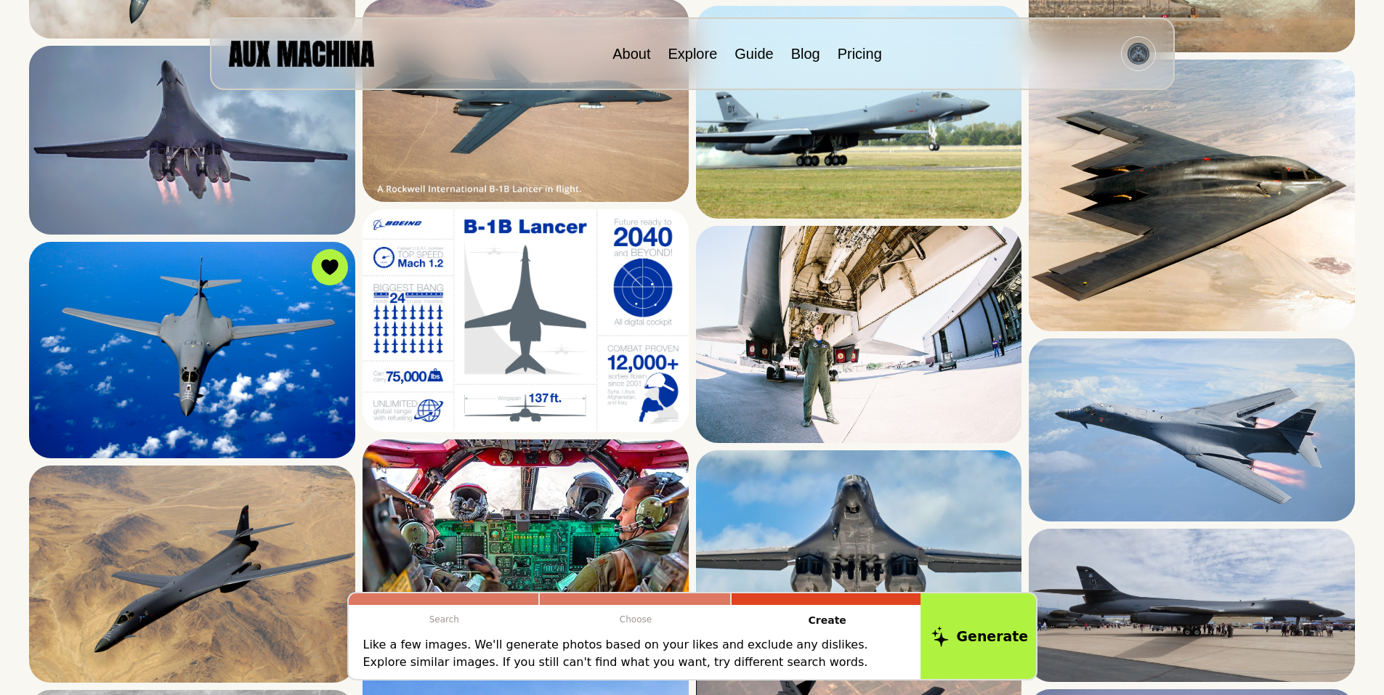
click at [995, 631] on button "Generate" at bounding box center [980, 636] width 118 height 90
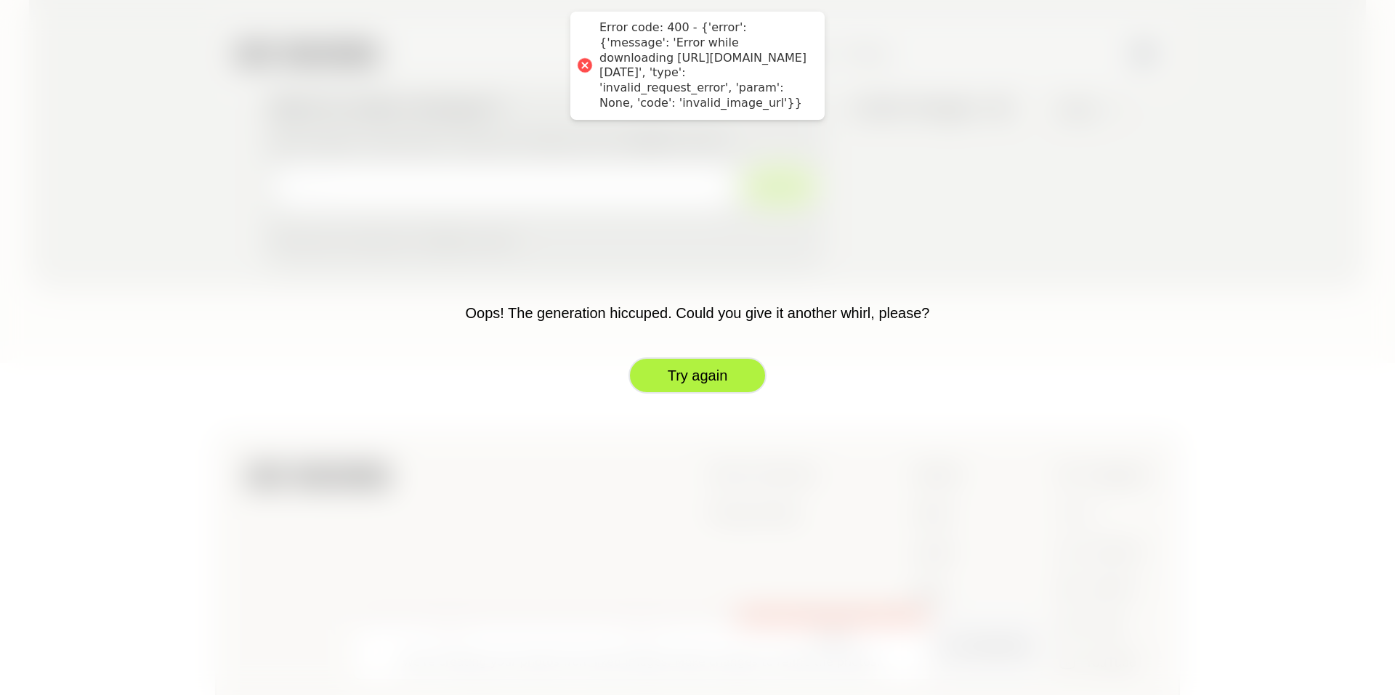
click at [706, 381] on button "Try again" at bounding box center [697, 375] width 138 height 36
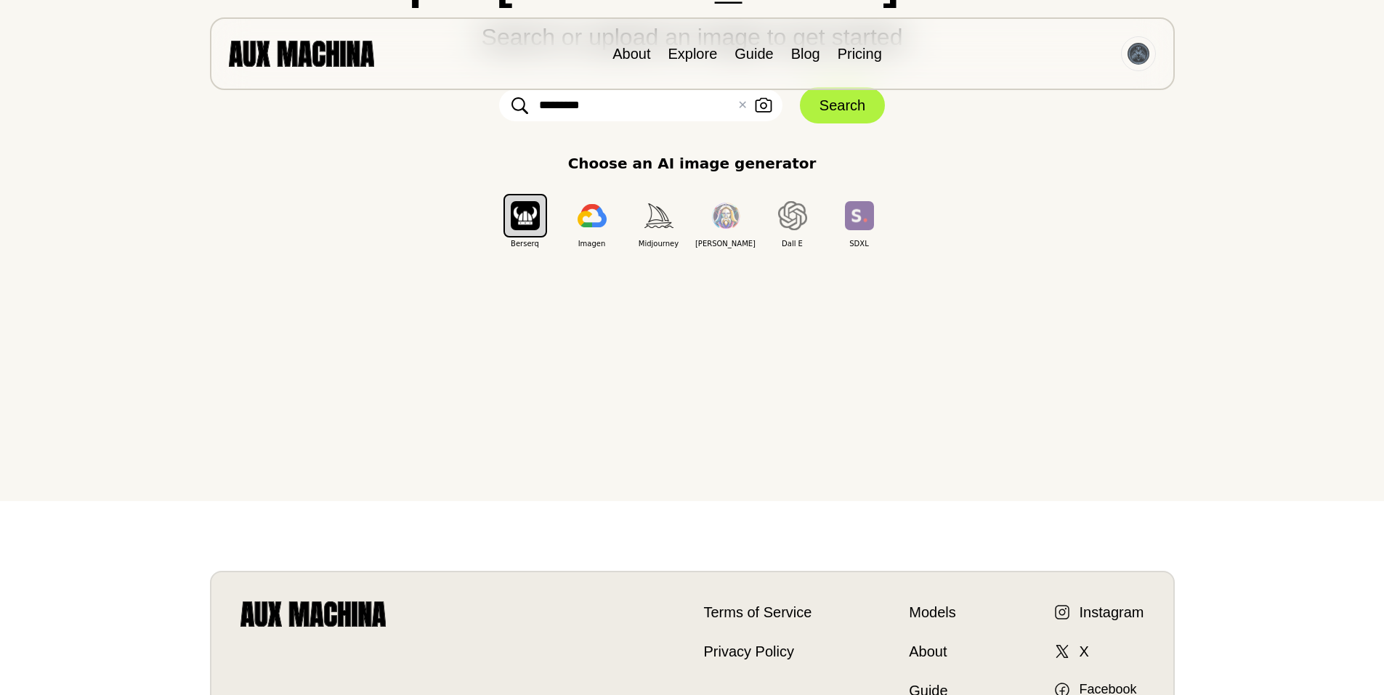
scroll to position [0, 0]
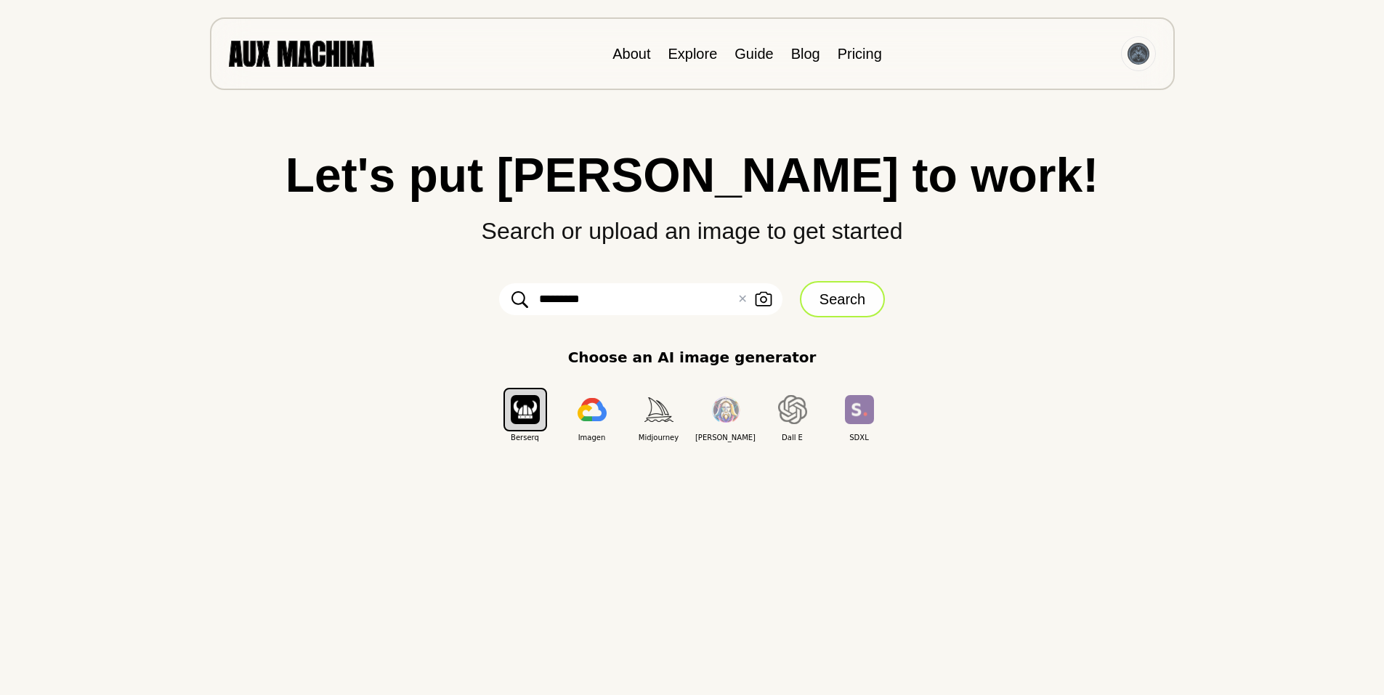
click at [847, 294] on button "Search" at bounding box center [842, 299] width 85 height 36
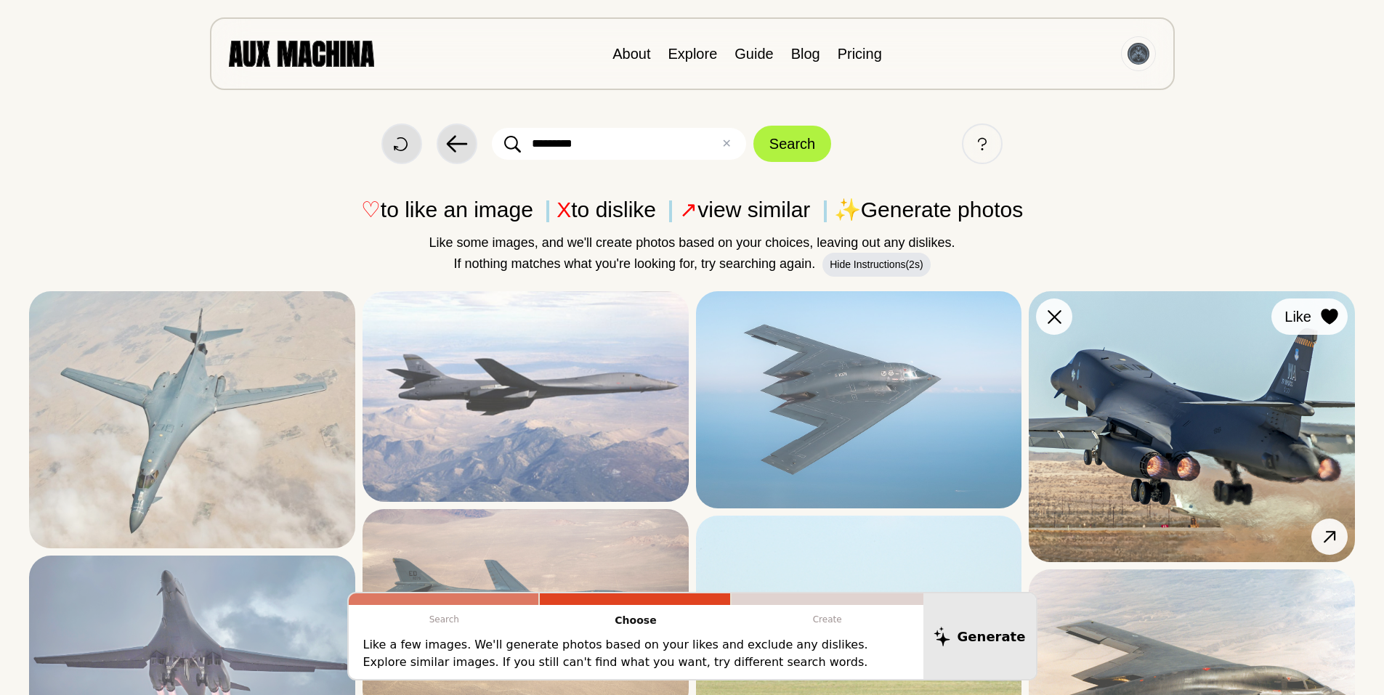
click at [1332, 312] on icon at bounding box center [1329, 317] width 17 height 16
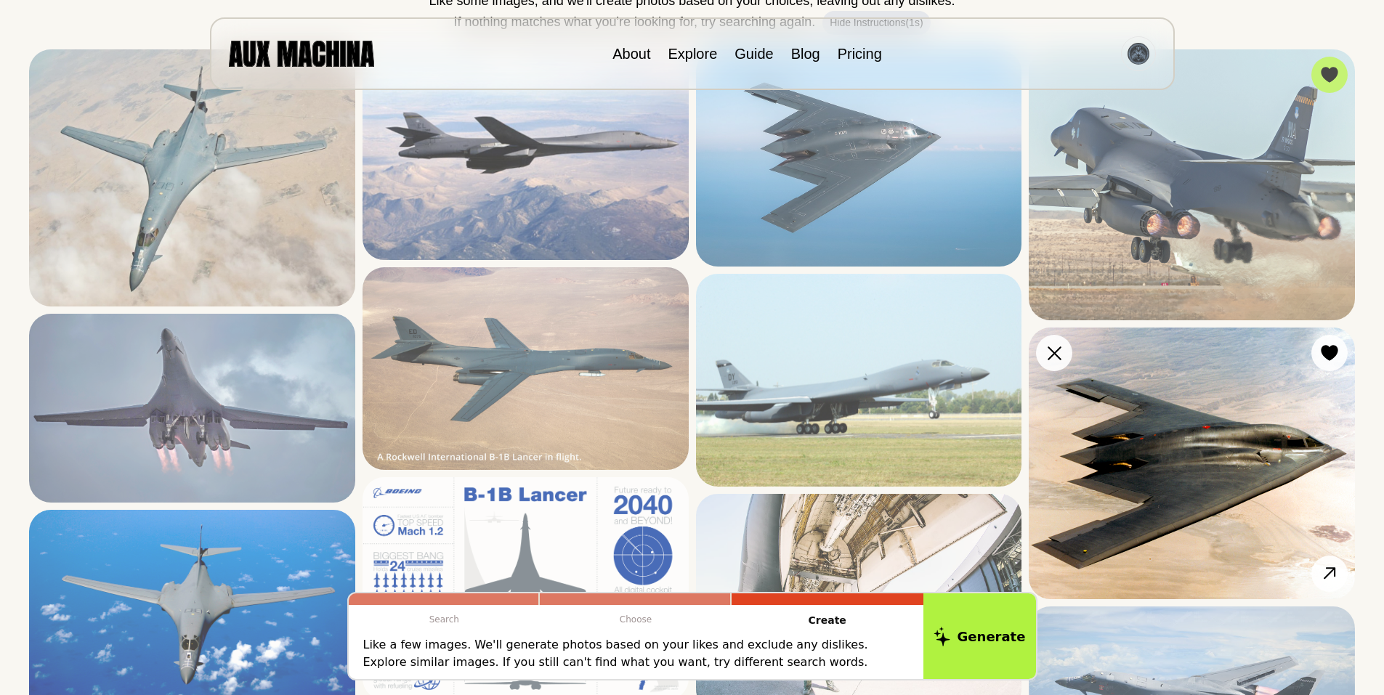
scroll to position [168, 0]
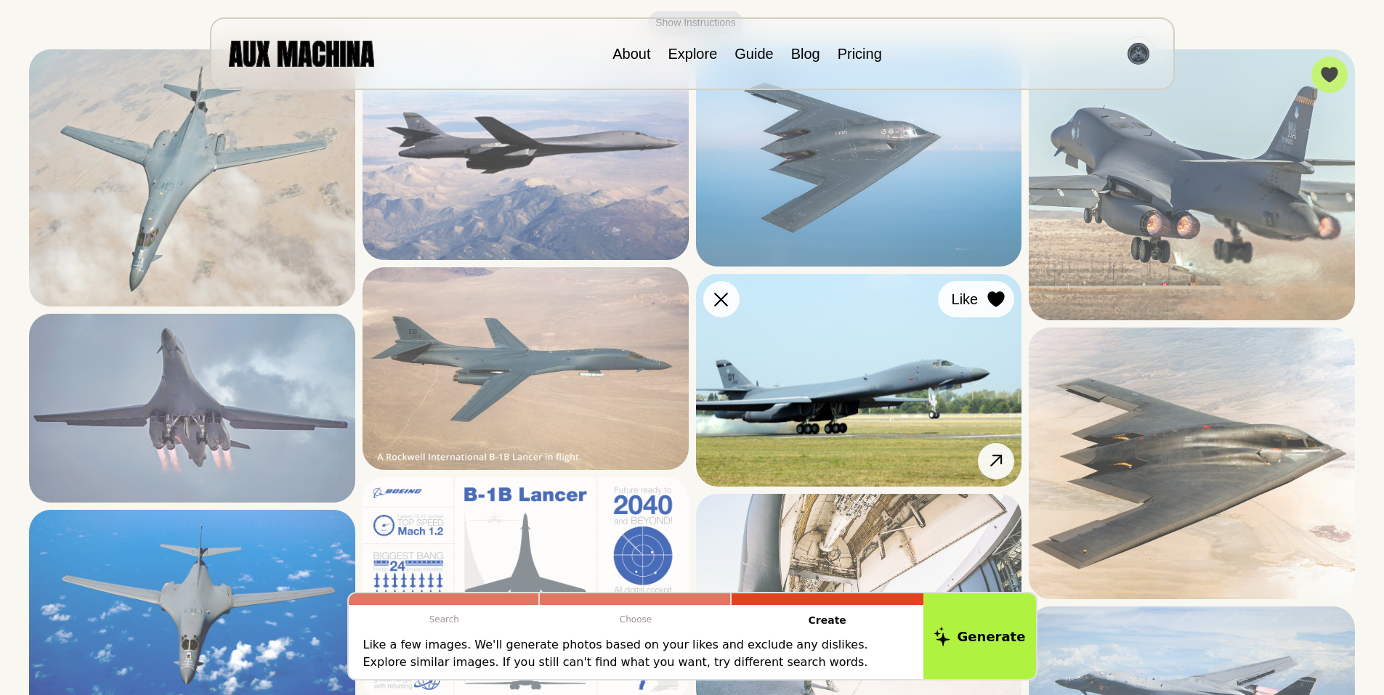
click at [996, 299] on icon at bounding box center [996, 299] width 17 height 16
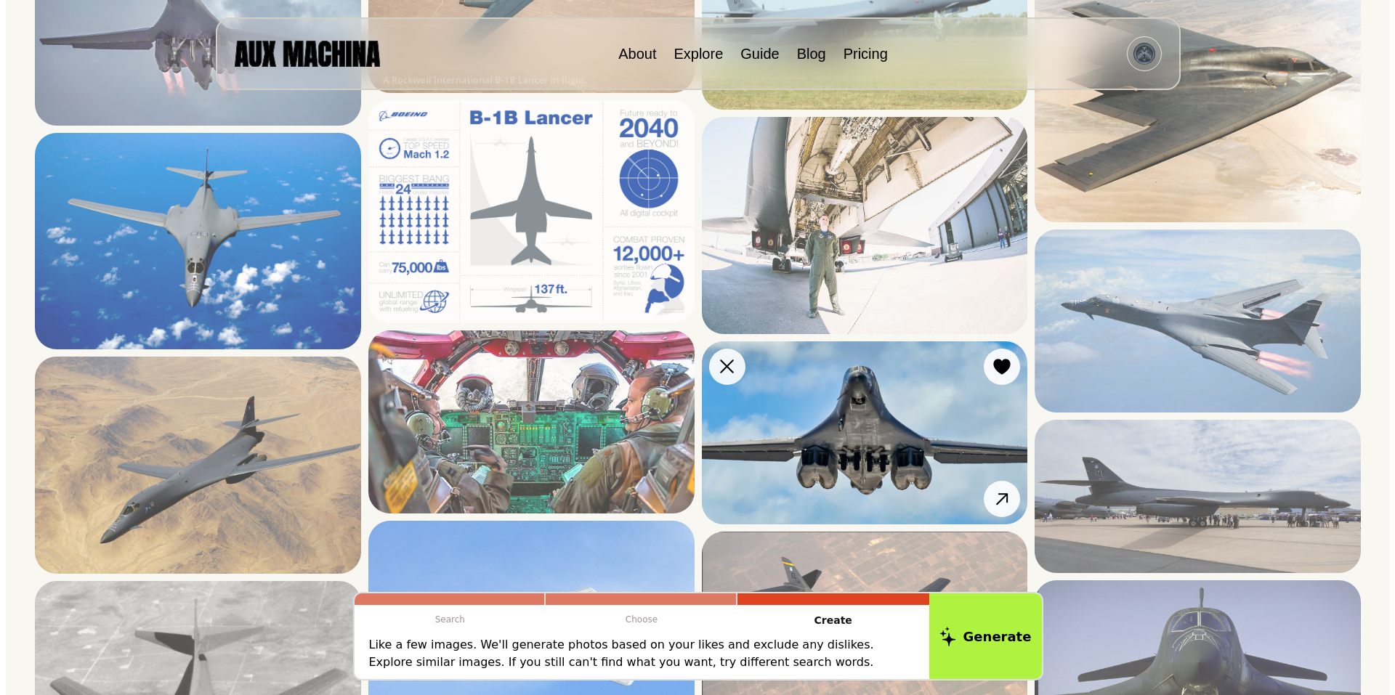
scroll to position [556, 0]
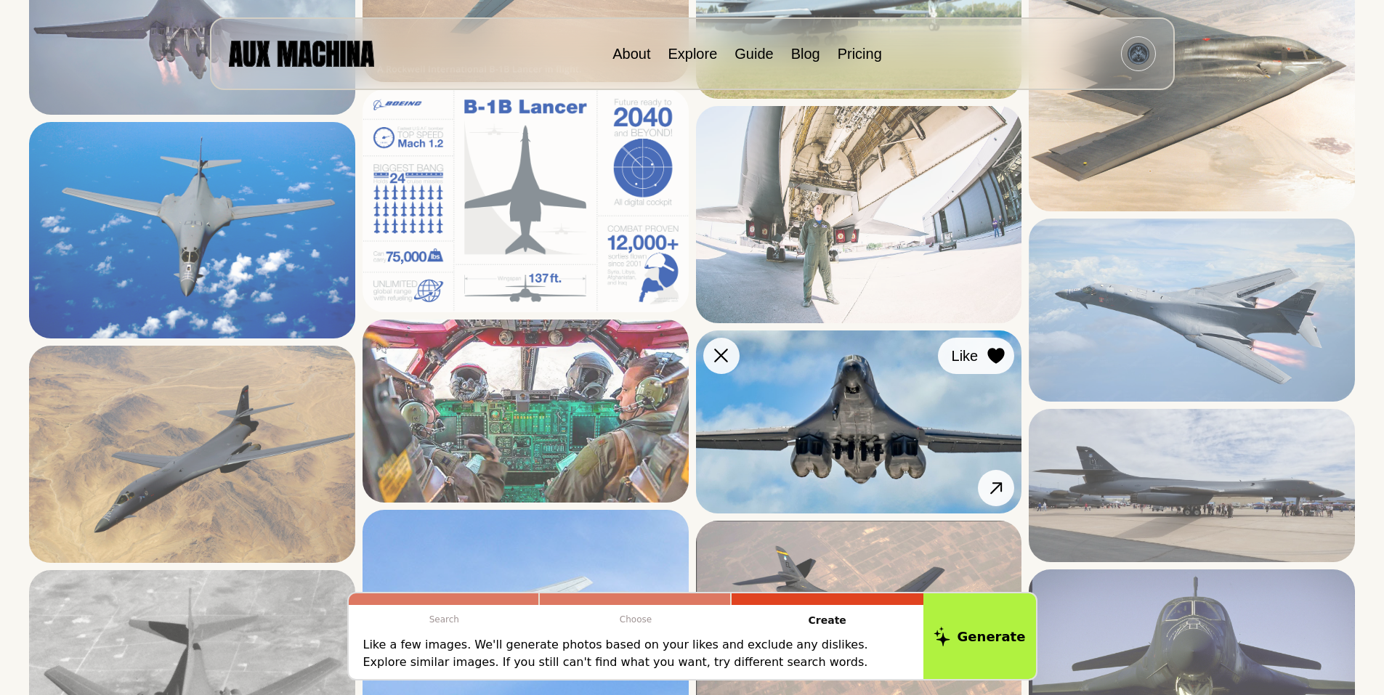
click at [997, 354] on icon at bounding box center [996, 356] width 17 height 16
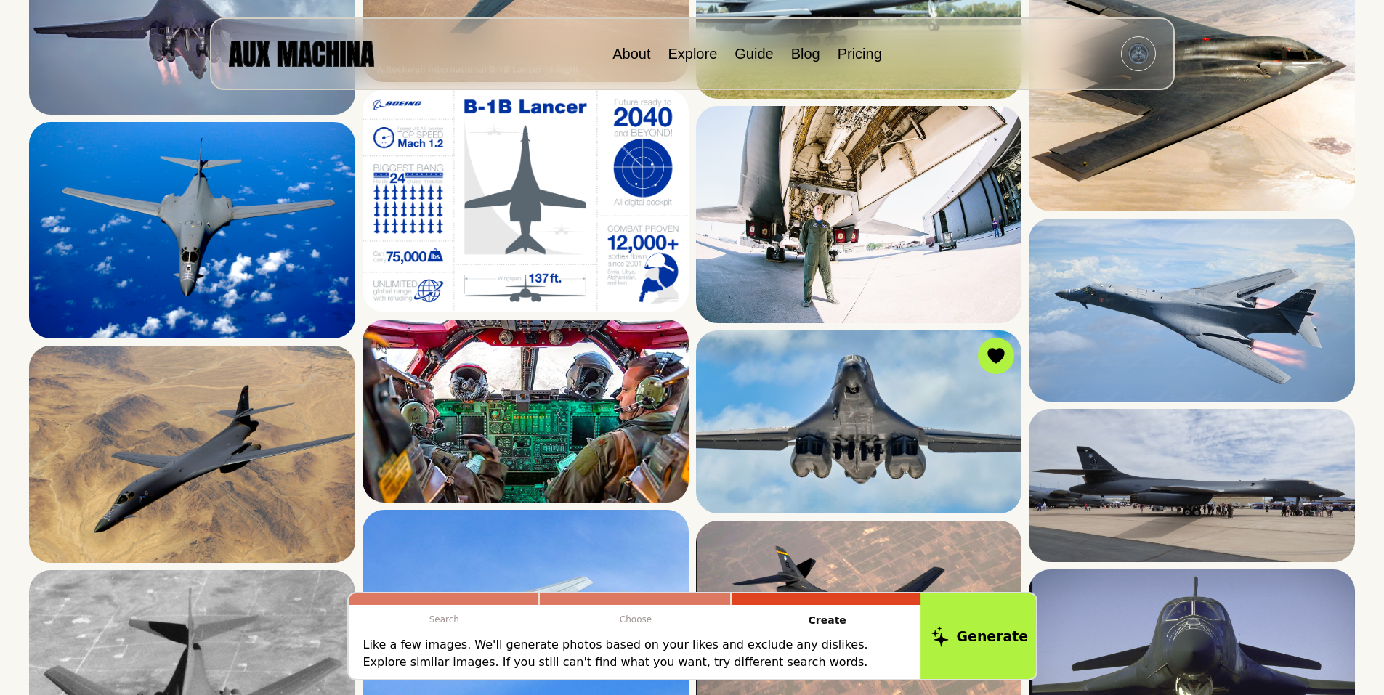
click at [985, 624] on button "Generate" at bounding box center [980, 636] width 118 height 90
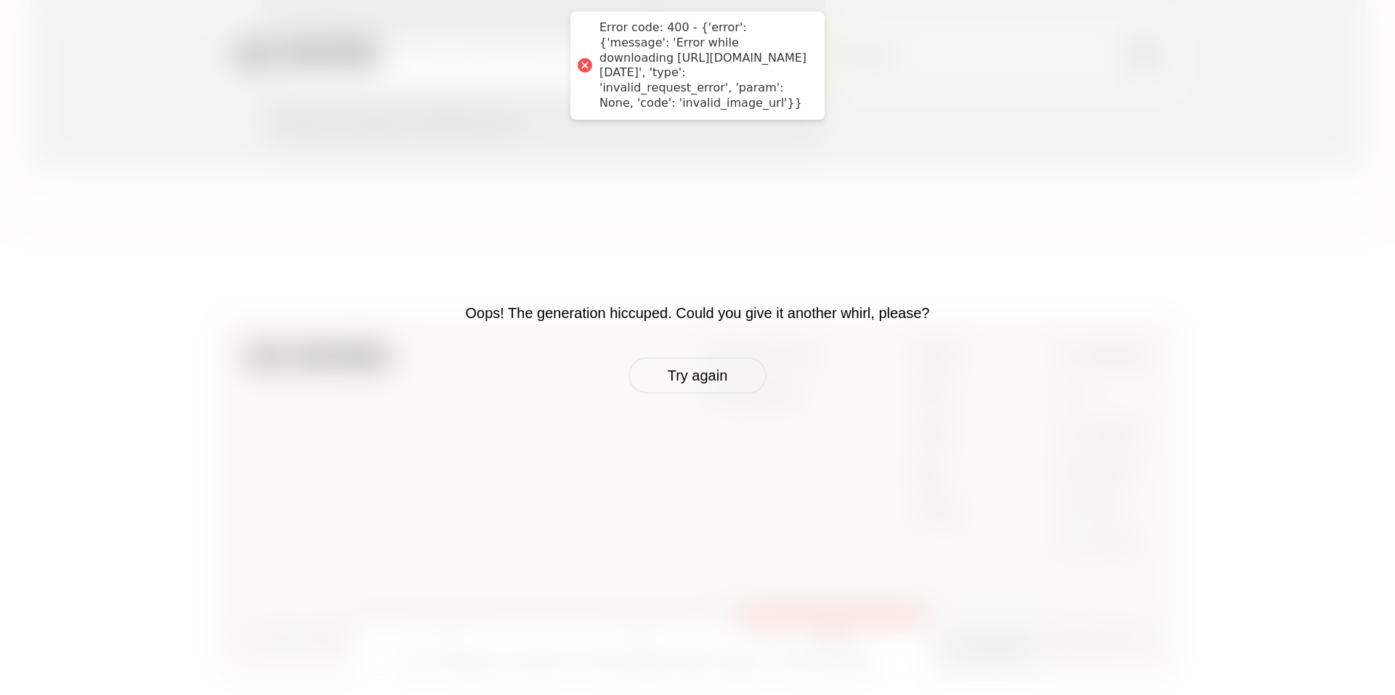
click at [700, 368] on button "Try again" at bounding box center [697, 375] width 138 height 36
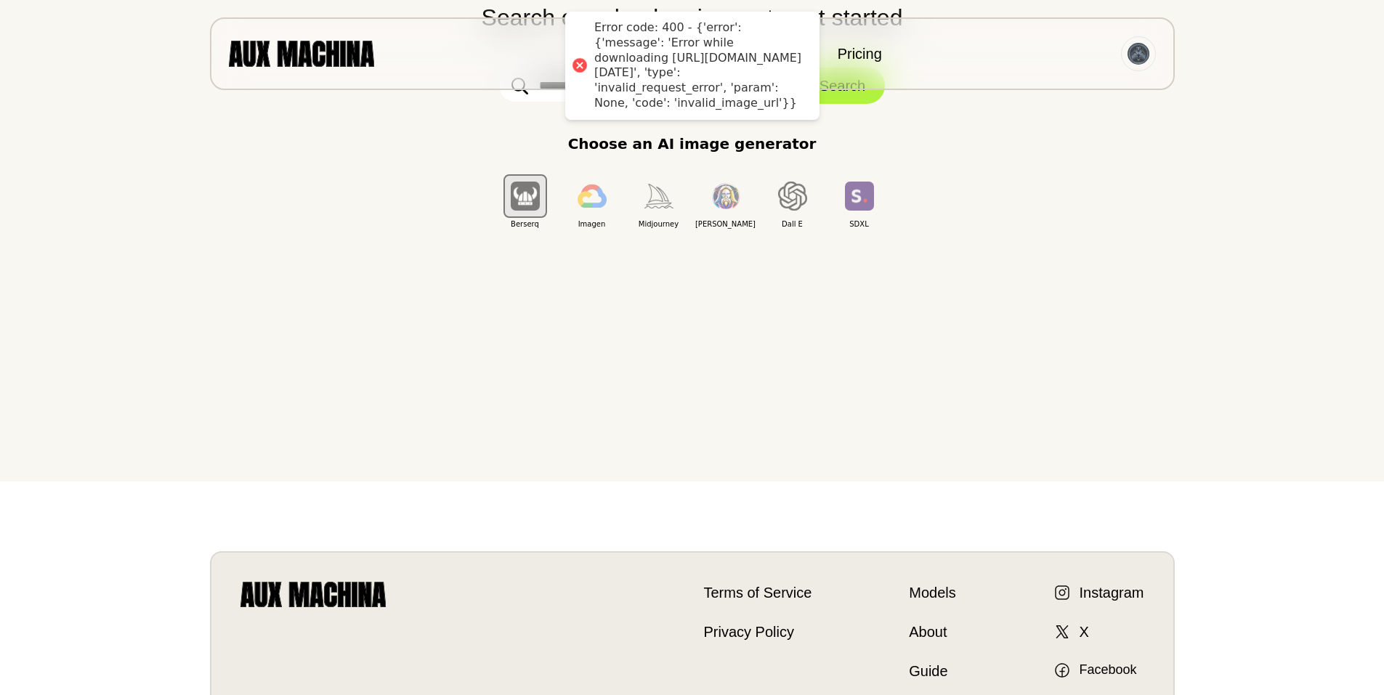
scroll to position [0, 0]
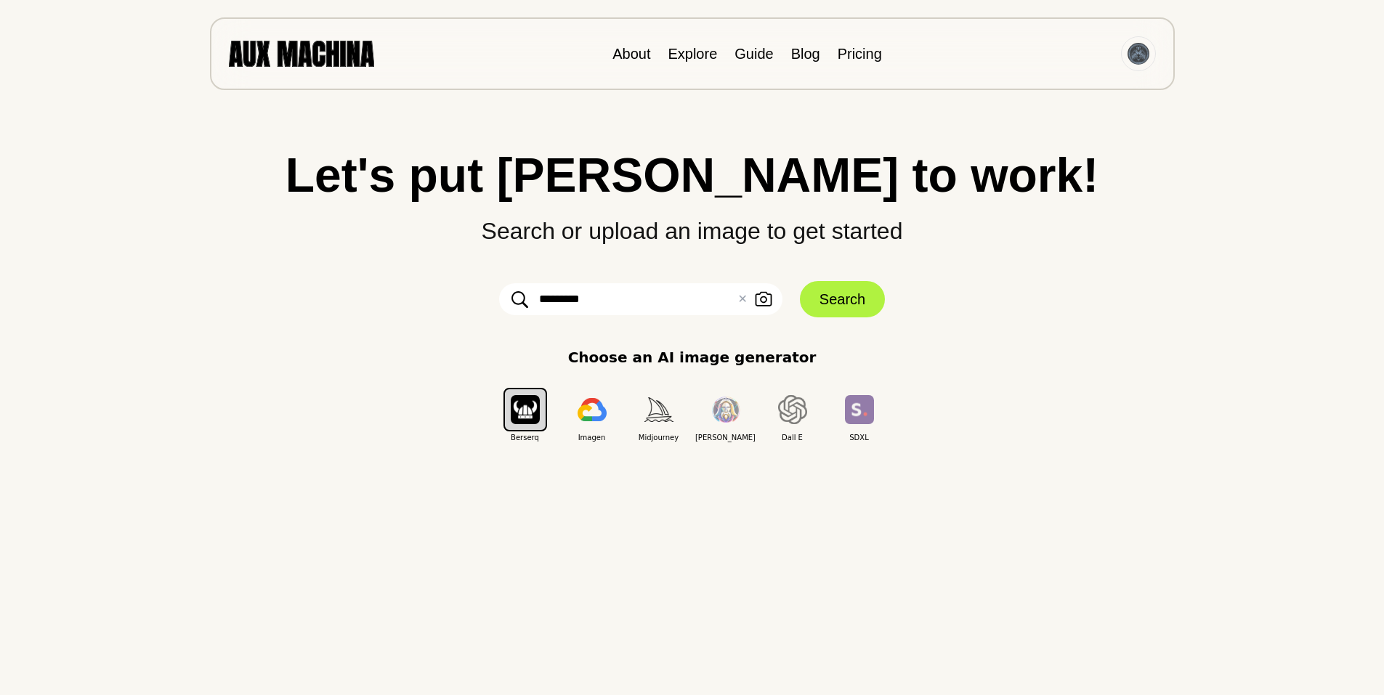
click at [551, 299] on input "*********" at bounding box center [640, 299] width 283 height 32
type input "*********"
click button "Search" at bounding box center [842, 299] width 85 height 36
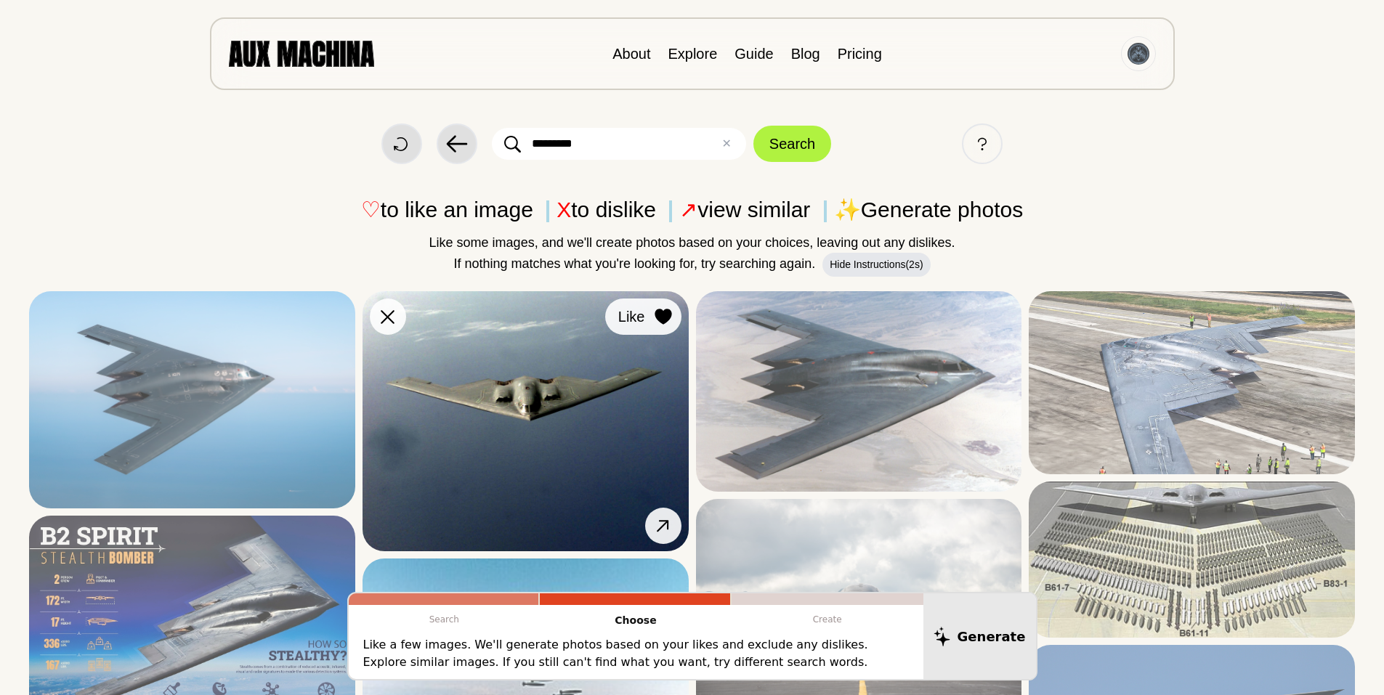
click at [660, 313] on icon at bounding box center [663, 317] width 17 height 16
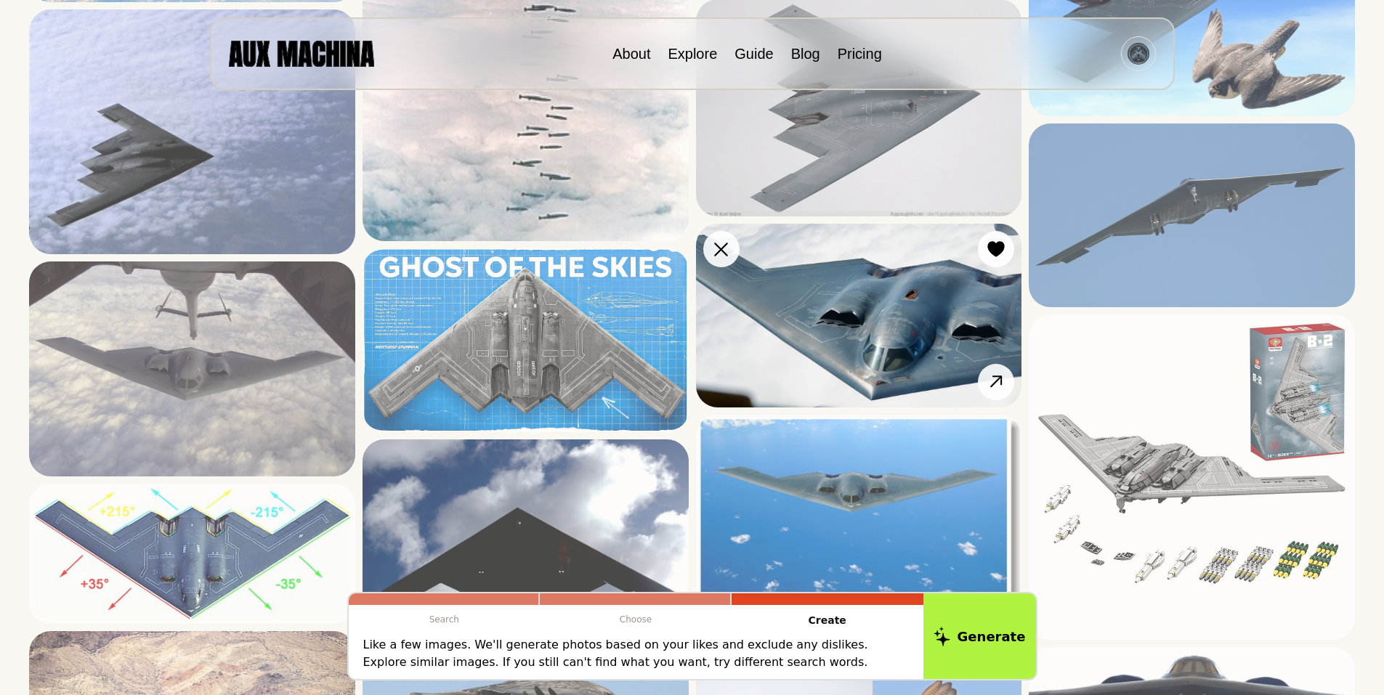
scroll to position [652, 0]
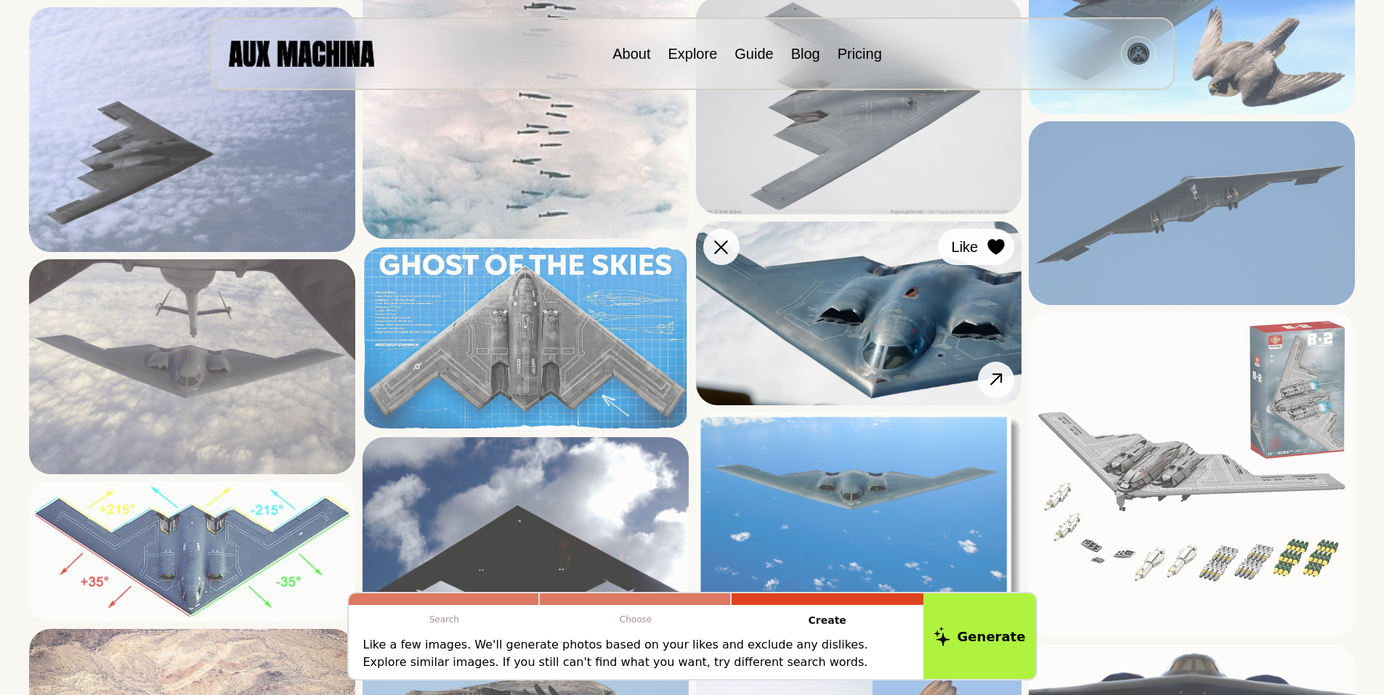
click at [996, 248] on icon at bounding box center [996, 247] width 17 height 16
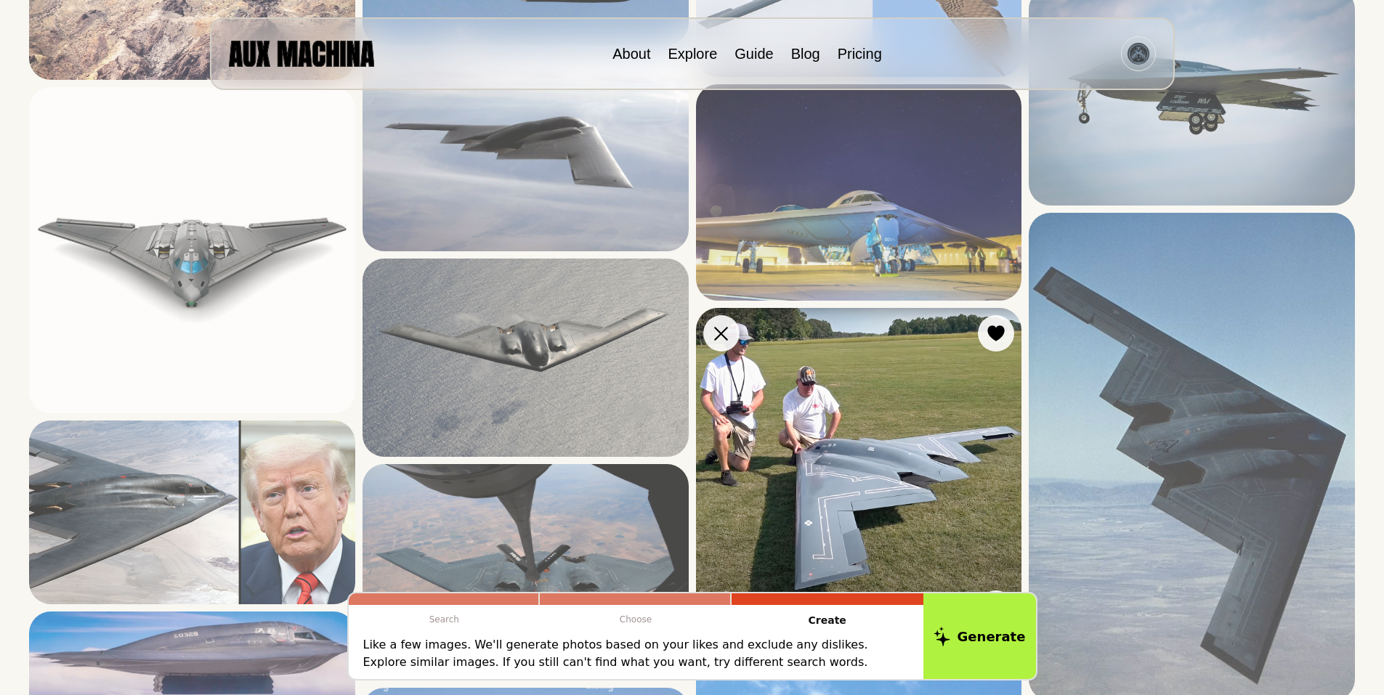
scroll to position [1476, 0]
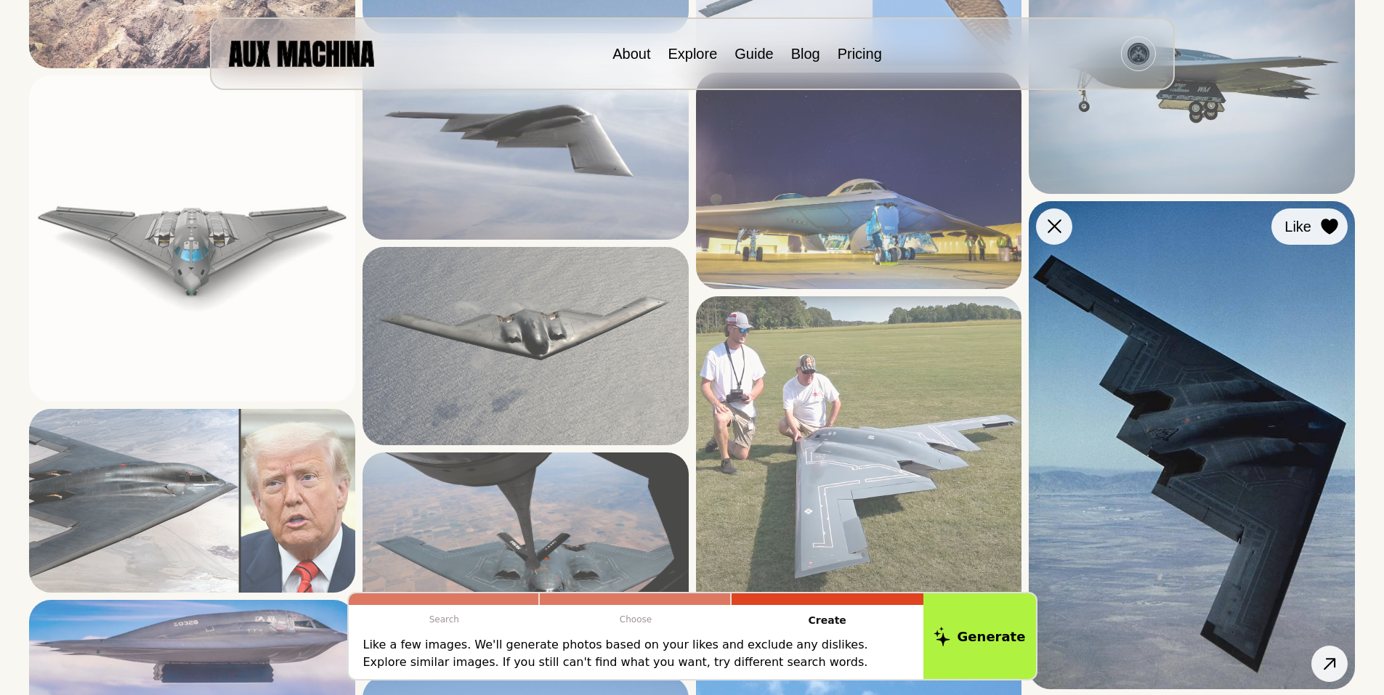
click at [1330, 219] on icon at bounding box center [1329, 227] width 17 height 16
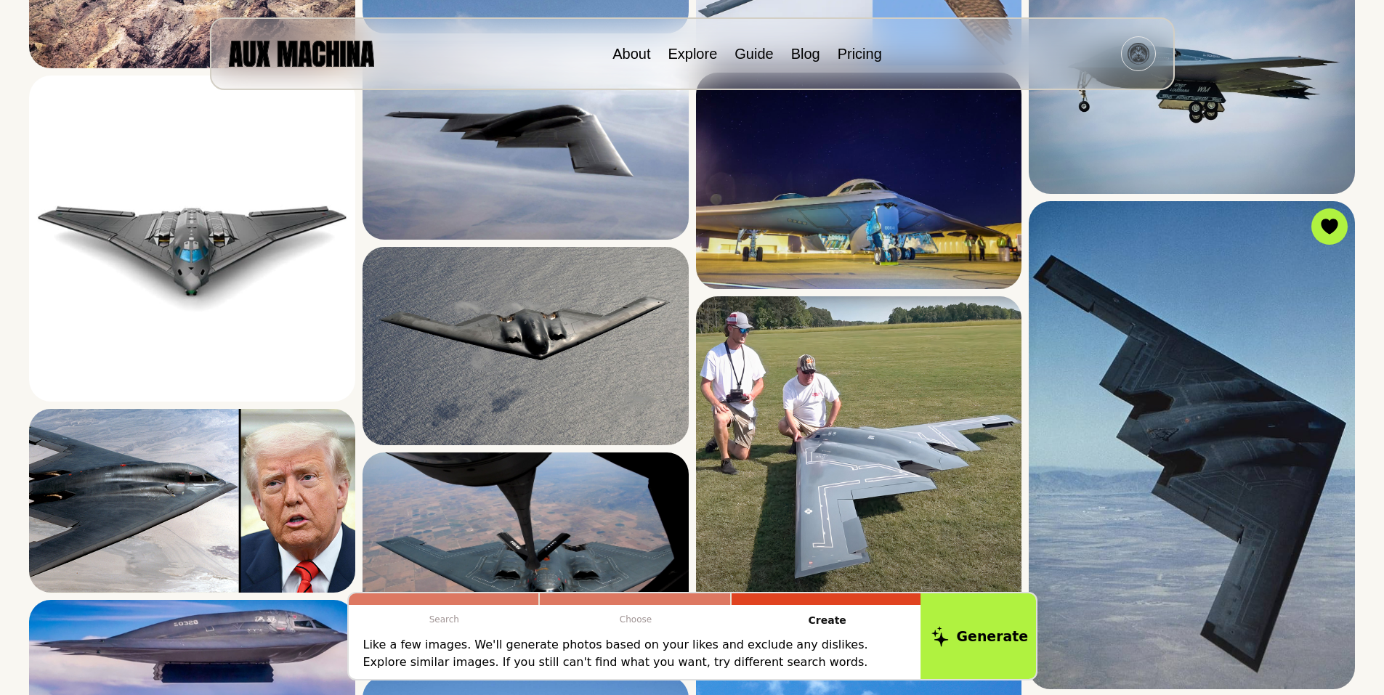
click at [984, 633] on button "Generate" at bounding box center [980, 636] width 118 height 90
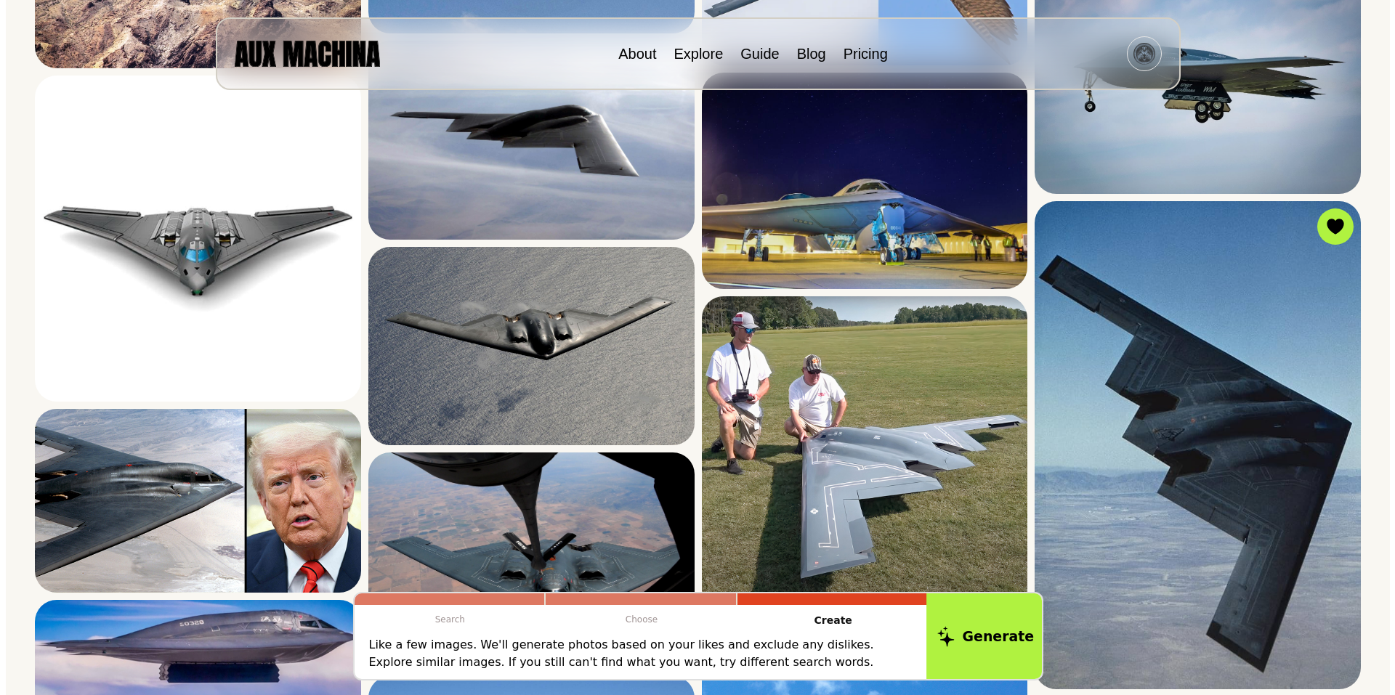
scroll to position [608, 0]
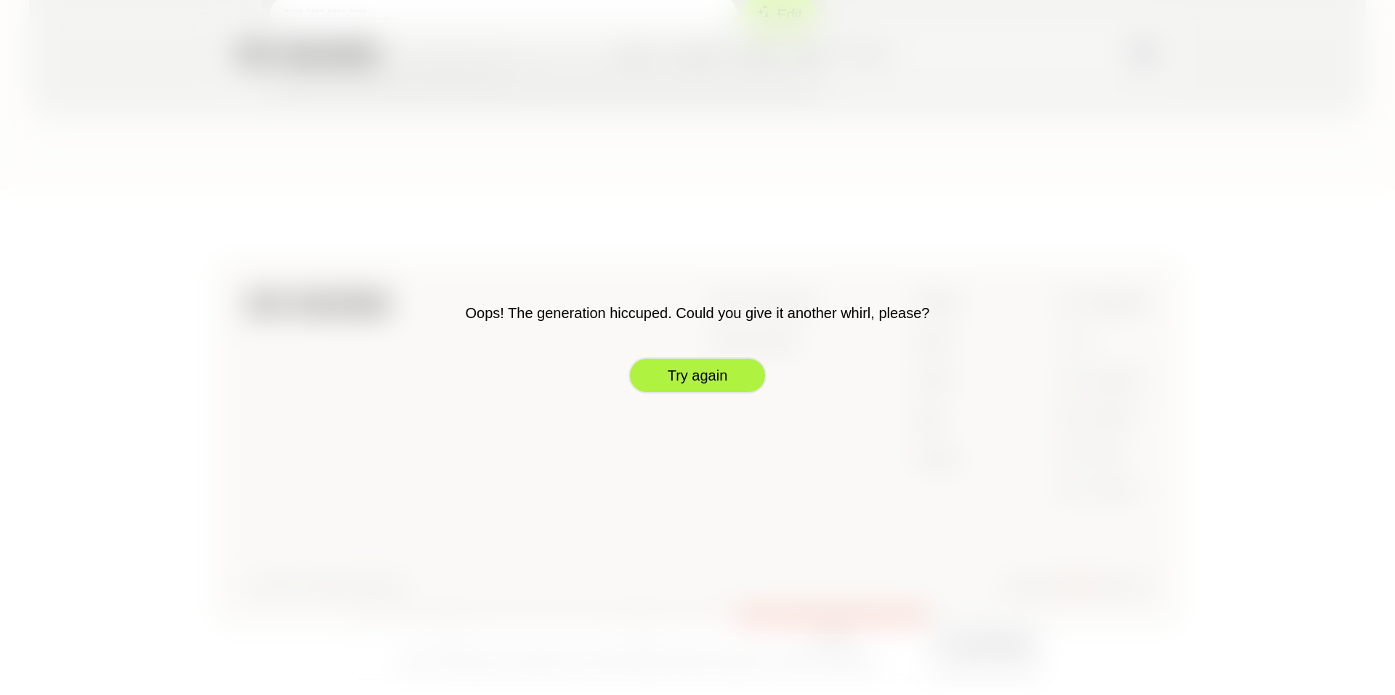
click at [700, 376] on button "Try again" at bounding box center [697, 375] width 138 height 36
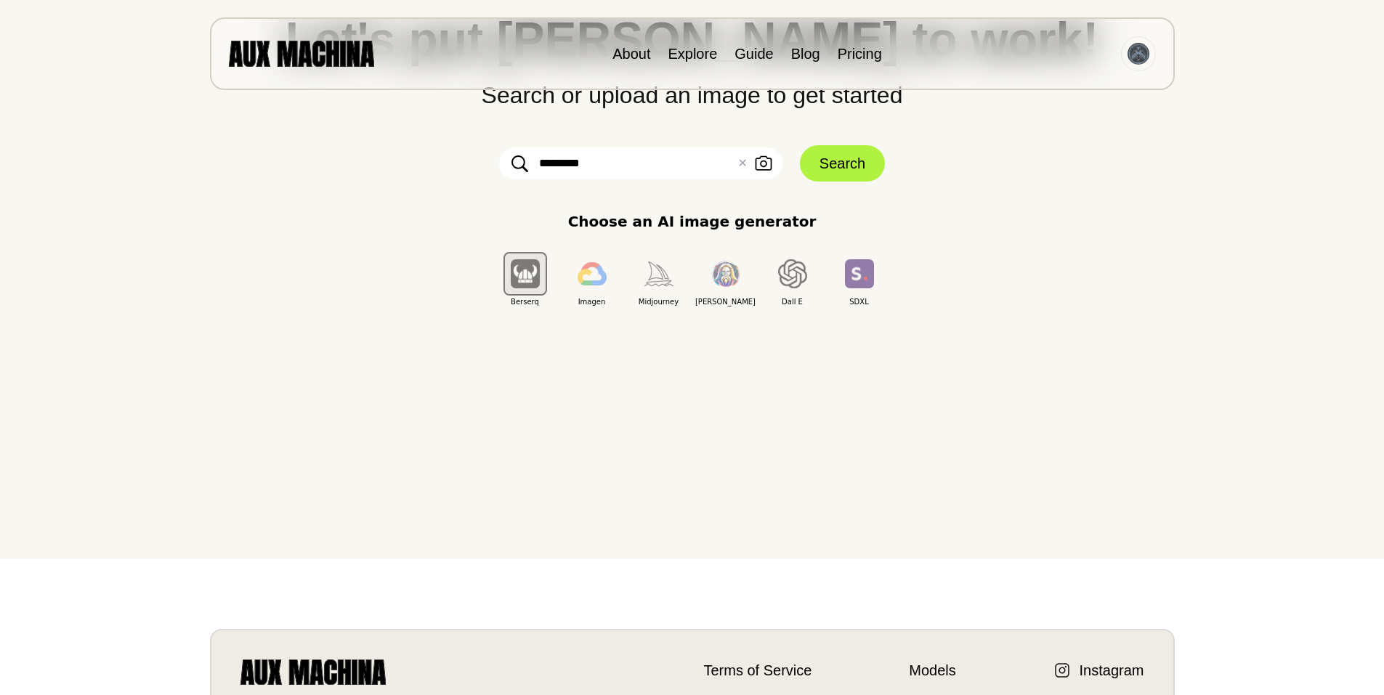
scroll to position [0, 0]
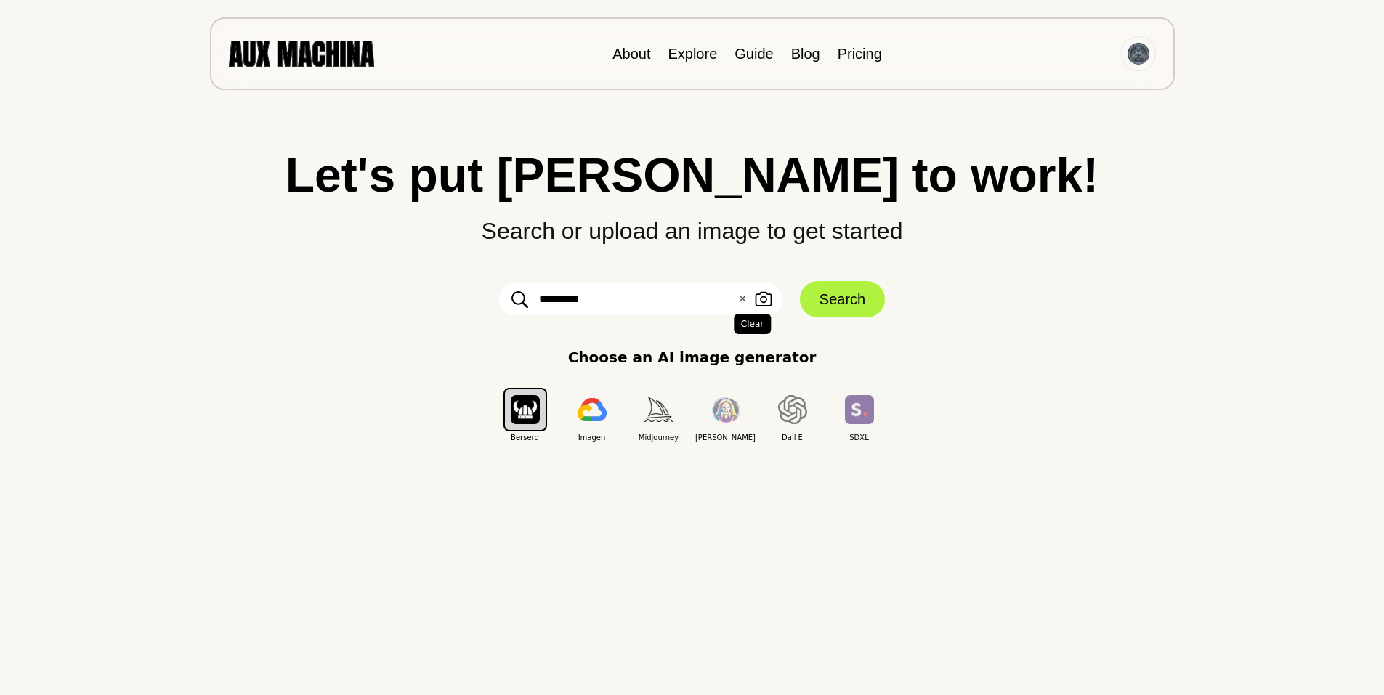
click at [744, 301] on button "✕ Clear" at bounding box center [741, 299] width 9 height 17
click at [570, 296] on input "text" at bounding box center [640, 299] width 283 height 32
click at [627, 303] on input "text" at bounding box center [640, 299] width 283 height 32
type input "**********"
click at [838, 299] on button "Search" at bounding box center [842, 299] width 85 height 36
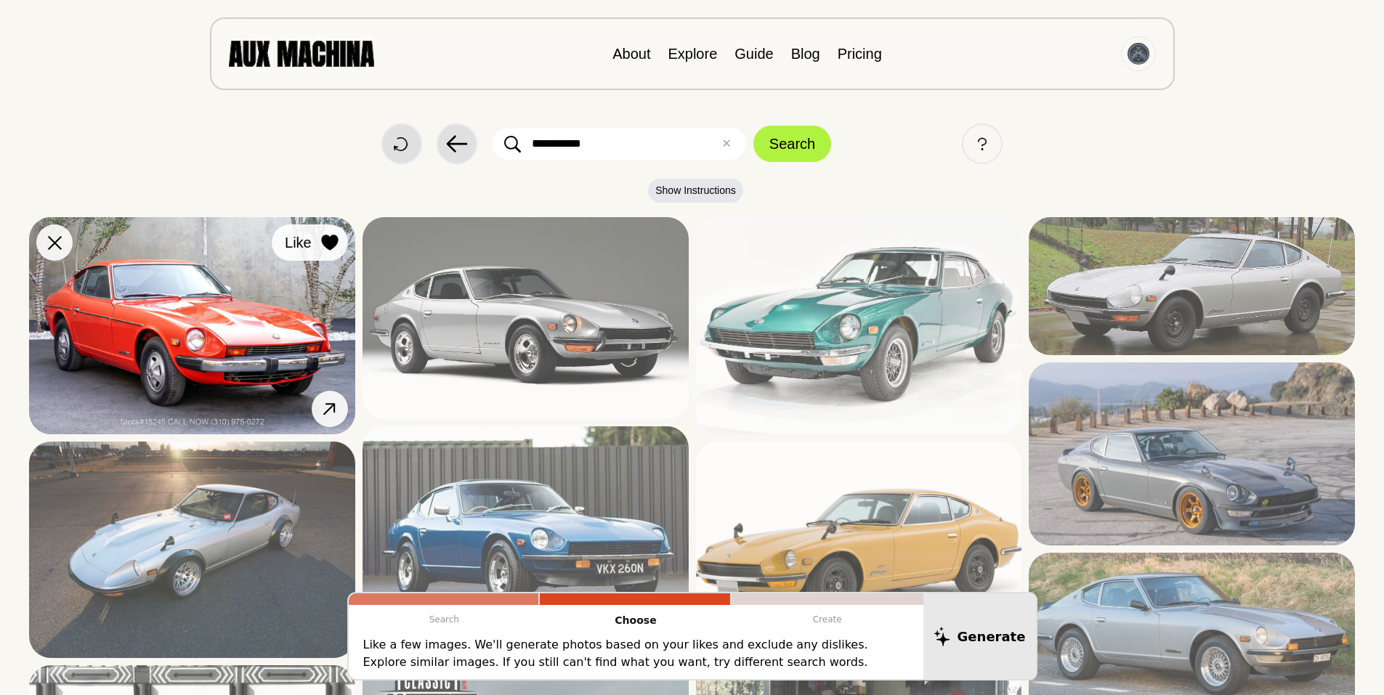
click at [328, 242] on icon at bounding box center [329, 243] width 17 height 16
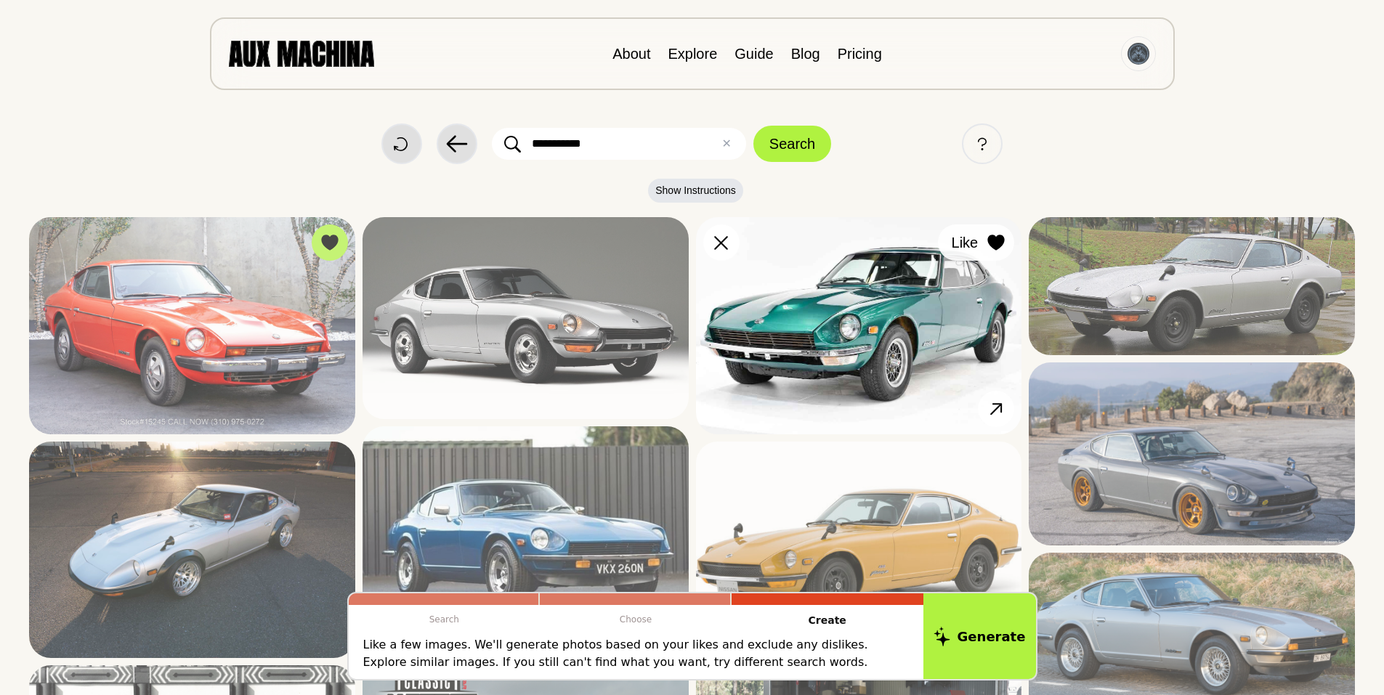
click at [994, 239] on icon at bounding box center [996, 243] width 17 height 16
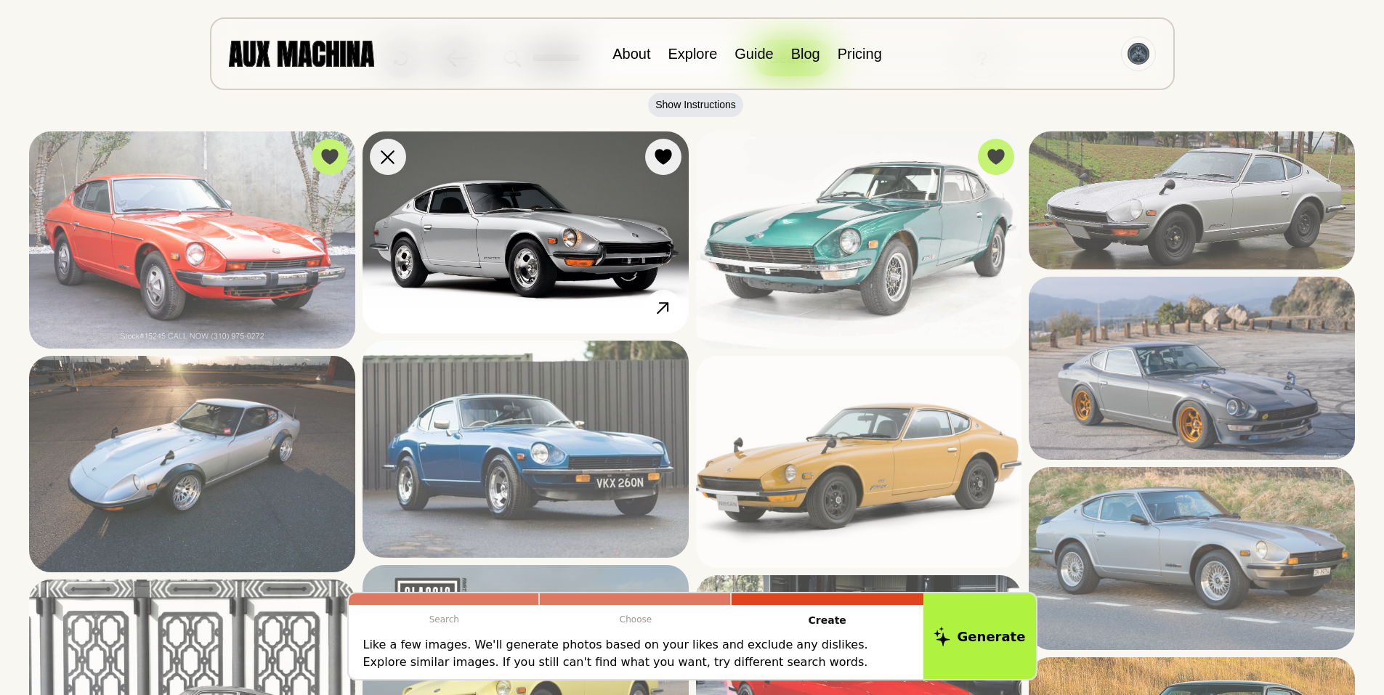
scroll to position [97, 0]
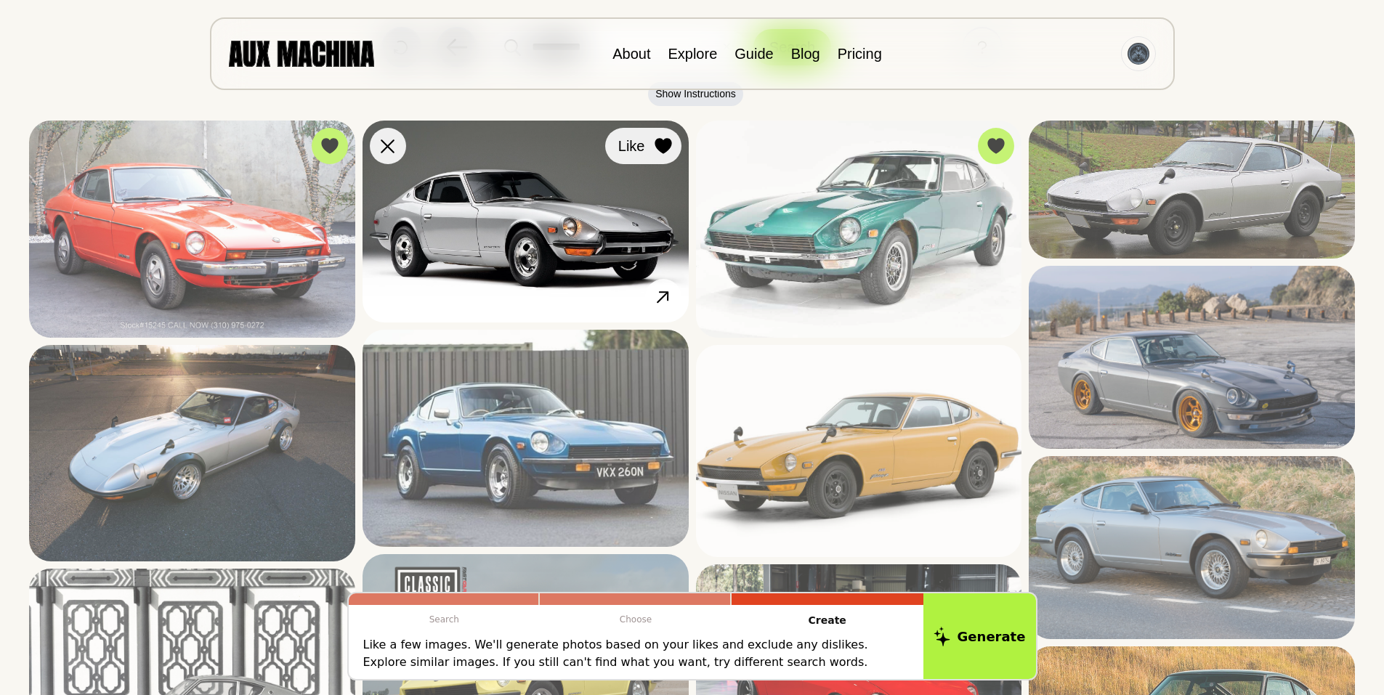
click at [661, 142] on icon at bounding box center [663, 146] width 17 height 16
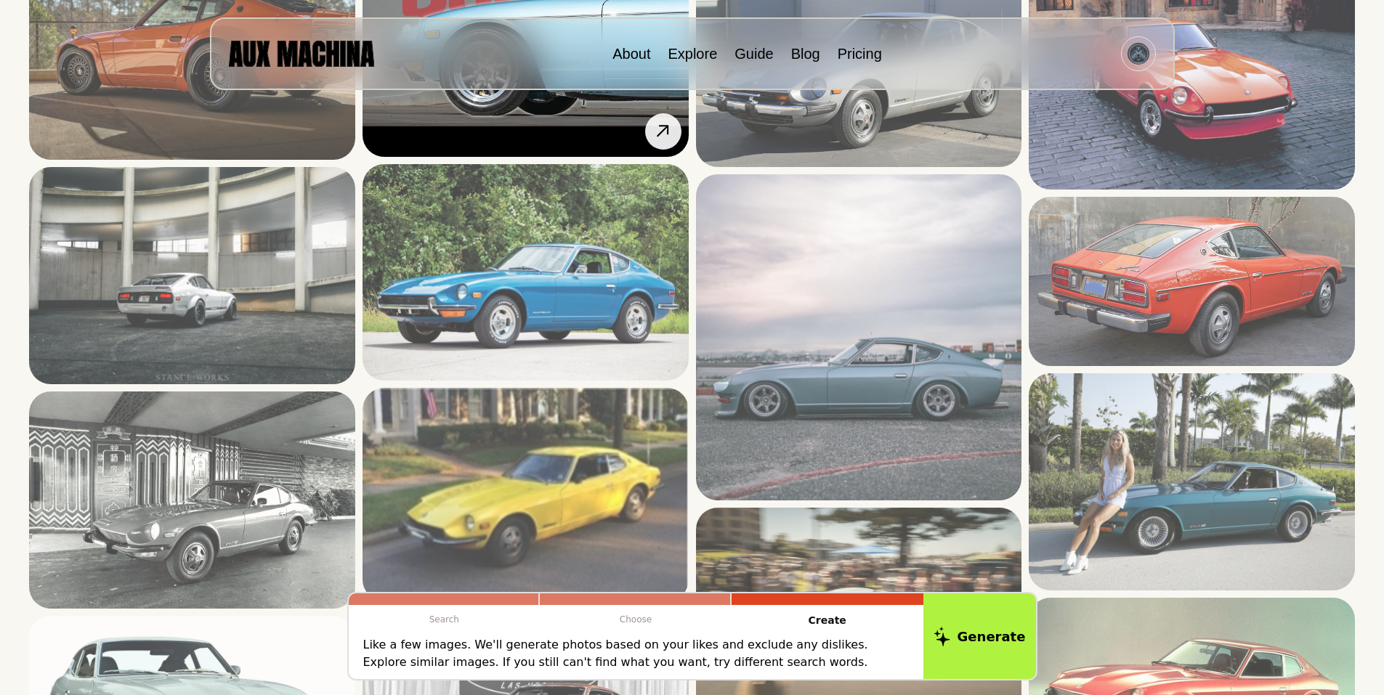
scroll to position [968, 0]
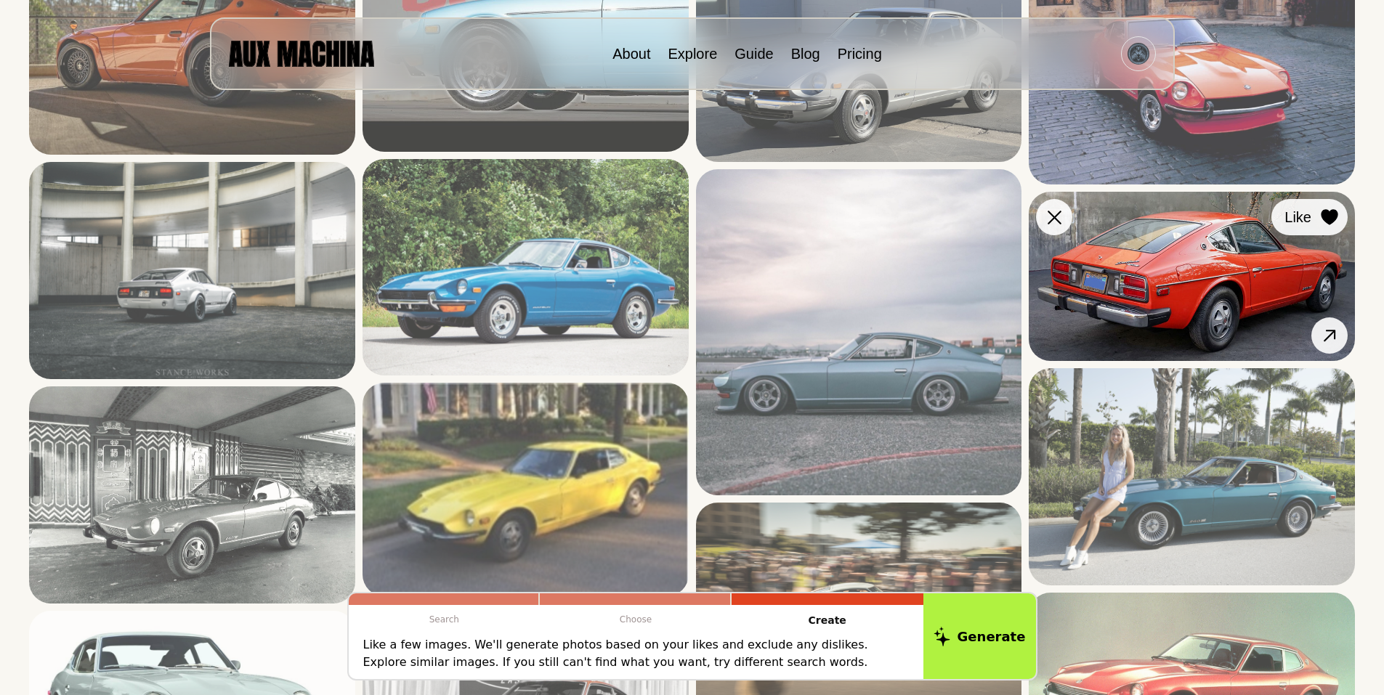
click at [1329, 211] on icon at bounding box center [1329, 217] width 17 height 16
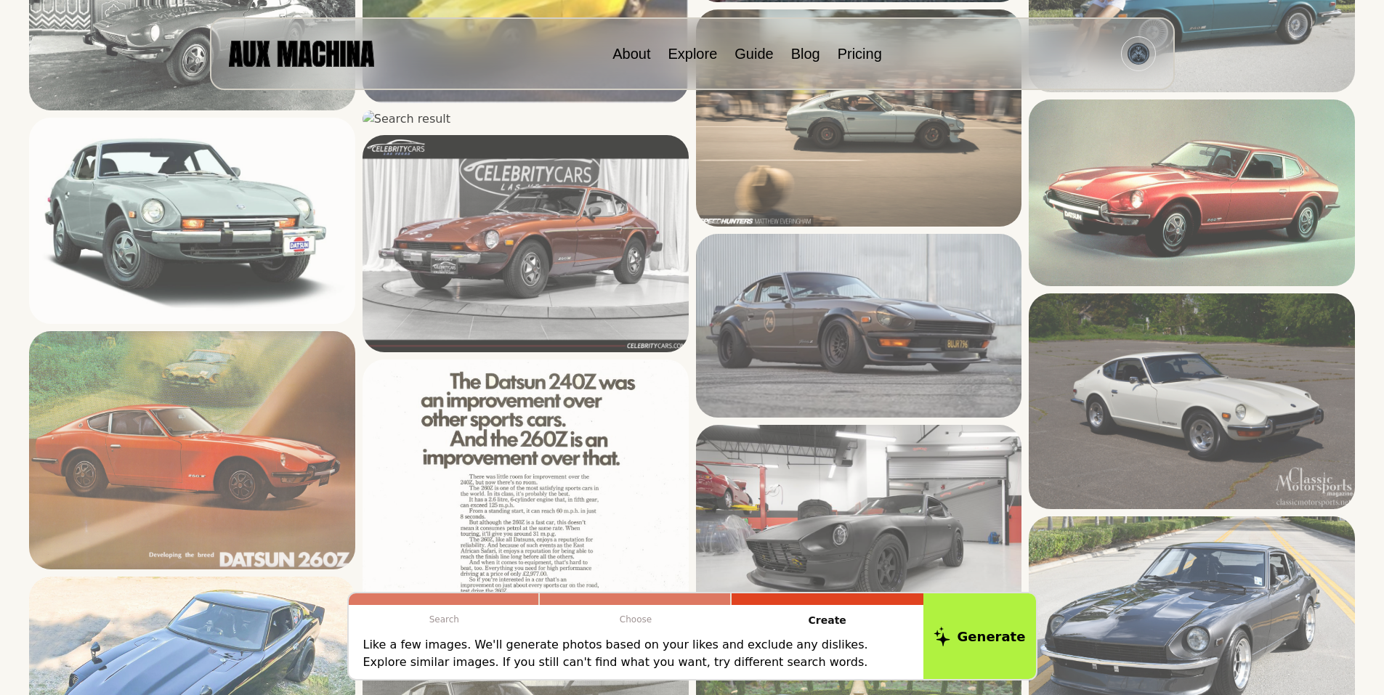
scroll to position [1598, 0]
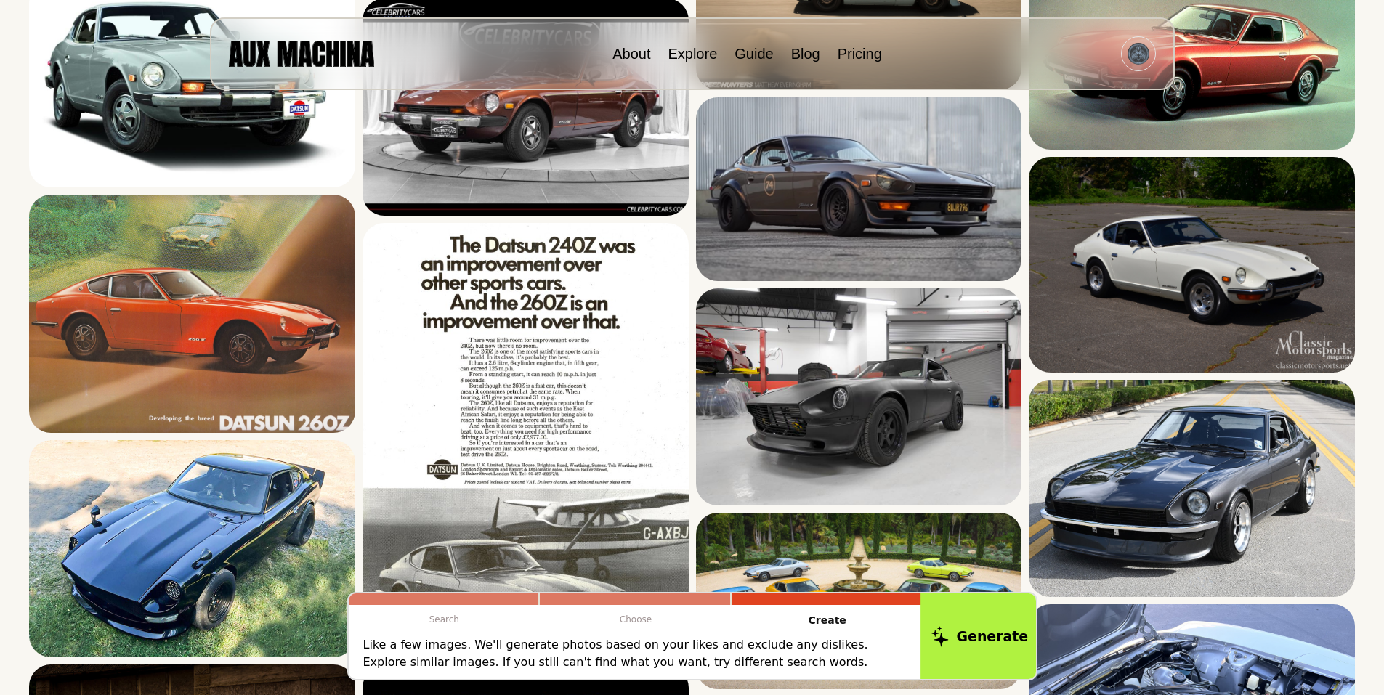
click at [984, 632] on button "Generate" at bounding box center [980, 636] width 118 height 90
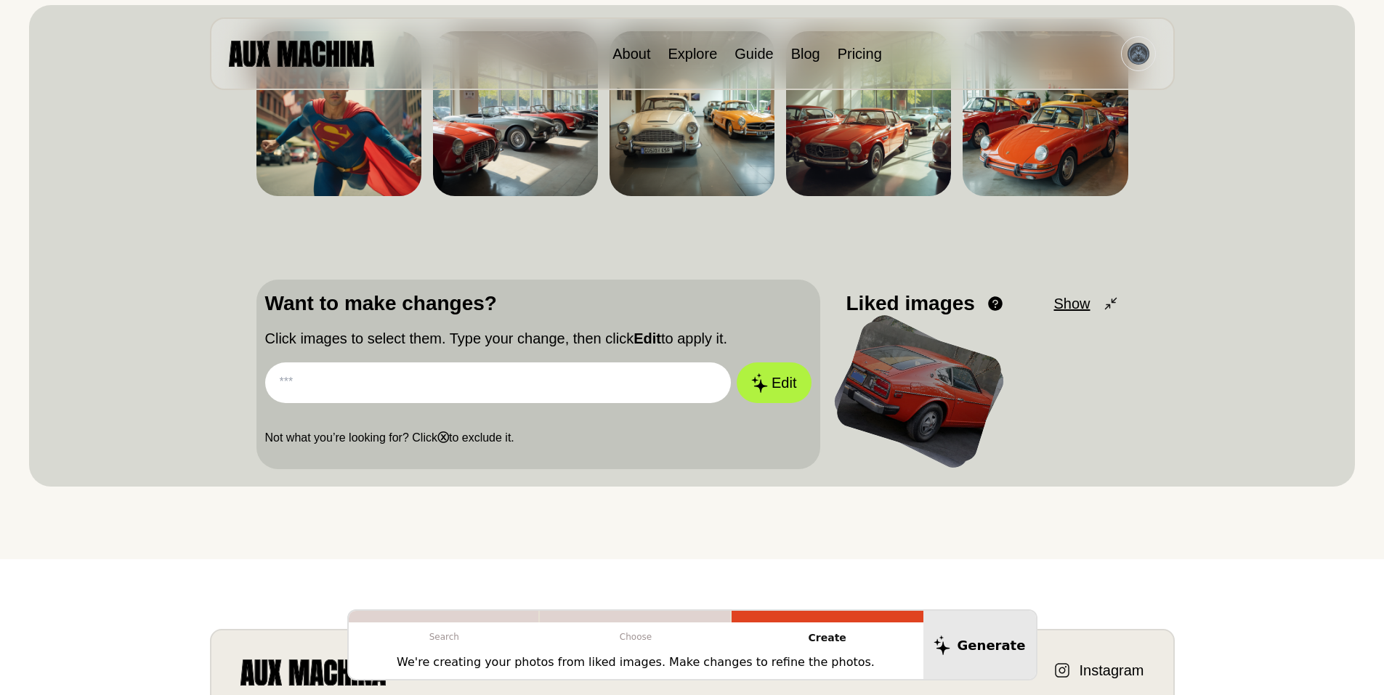
scroll to position [0, 0]
